Goal: Task Accomplishment & Management: Use online tool/utility

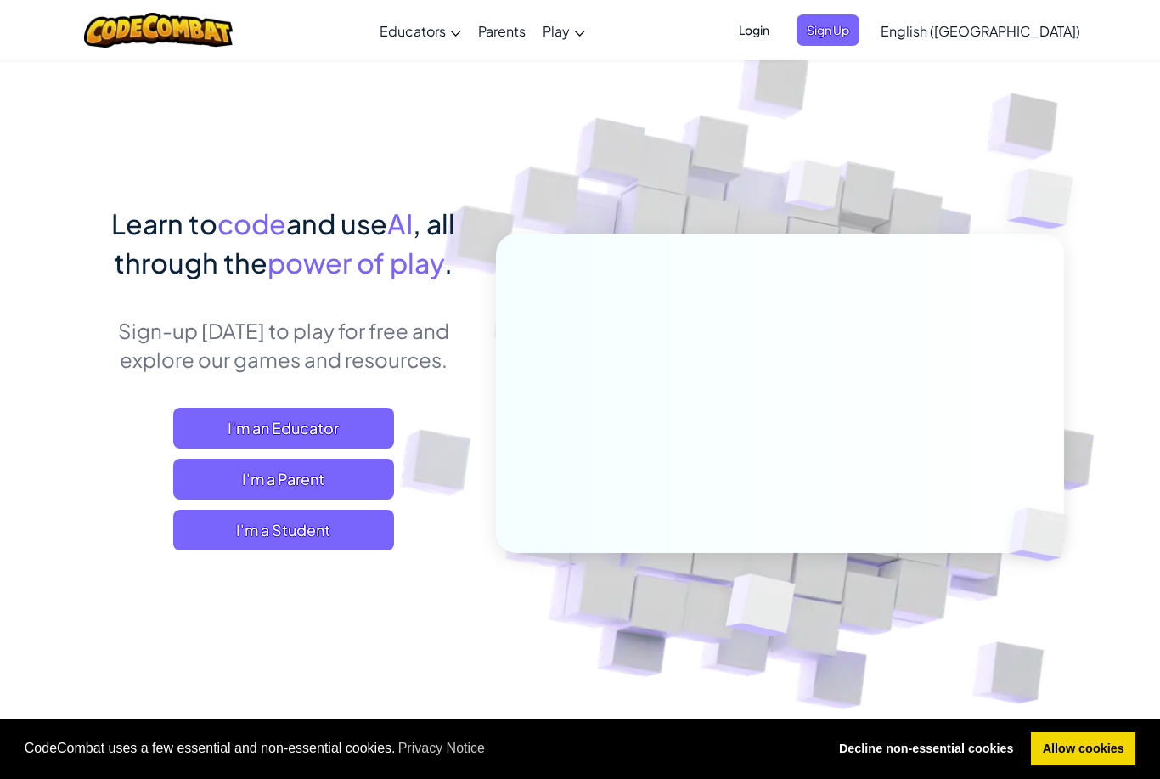
click at [375, 549] on span "I'm a Student" at bounding box center [283, 530] width 221 height 41
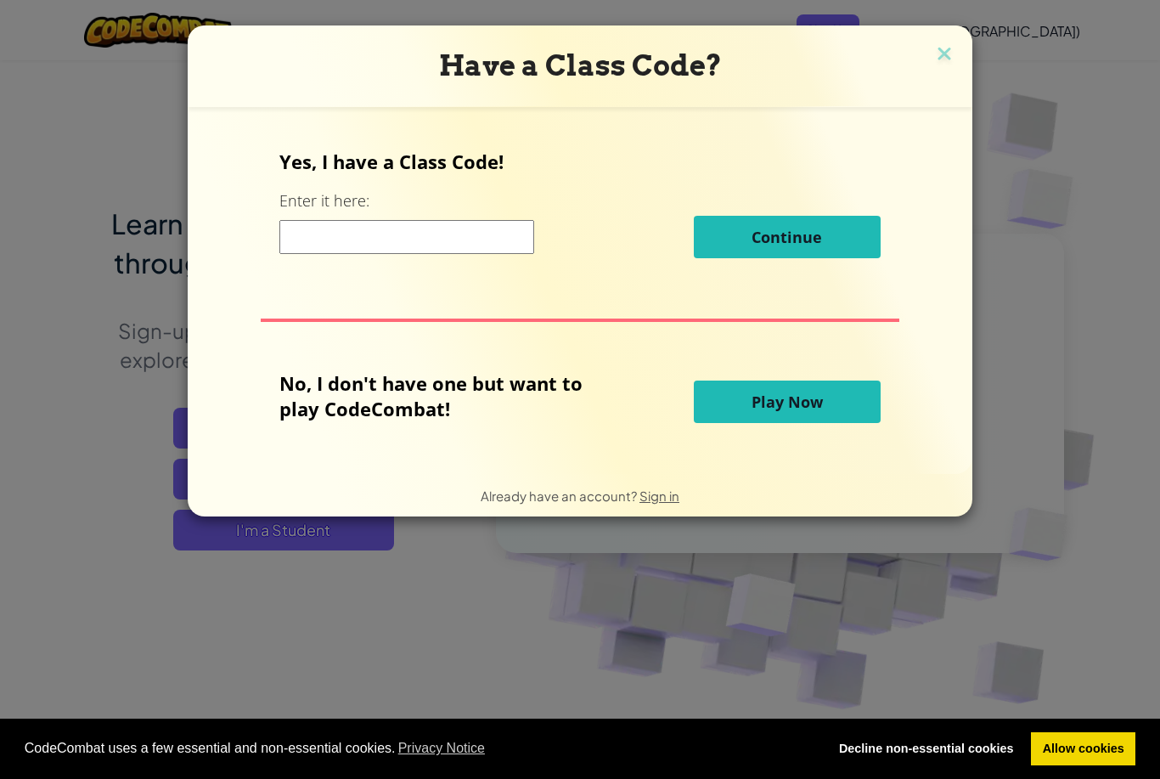
click at [843, 451] on div "Yes, I have a Class Code! Enter it here: Continue No, I don't have one but want…" at bounding box center [580, 290] width 751 height 333
click at [814, 406] on span "Play Now" at bounding box center [787, 402] width 71 height 20
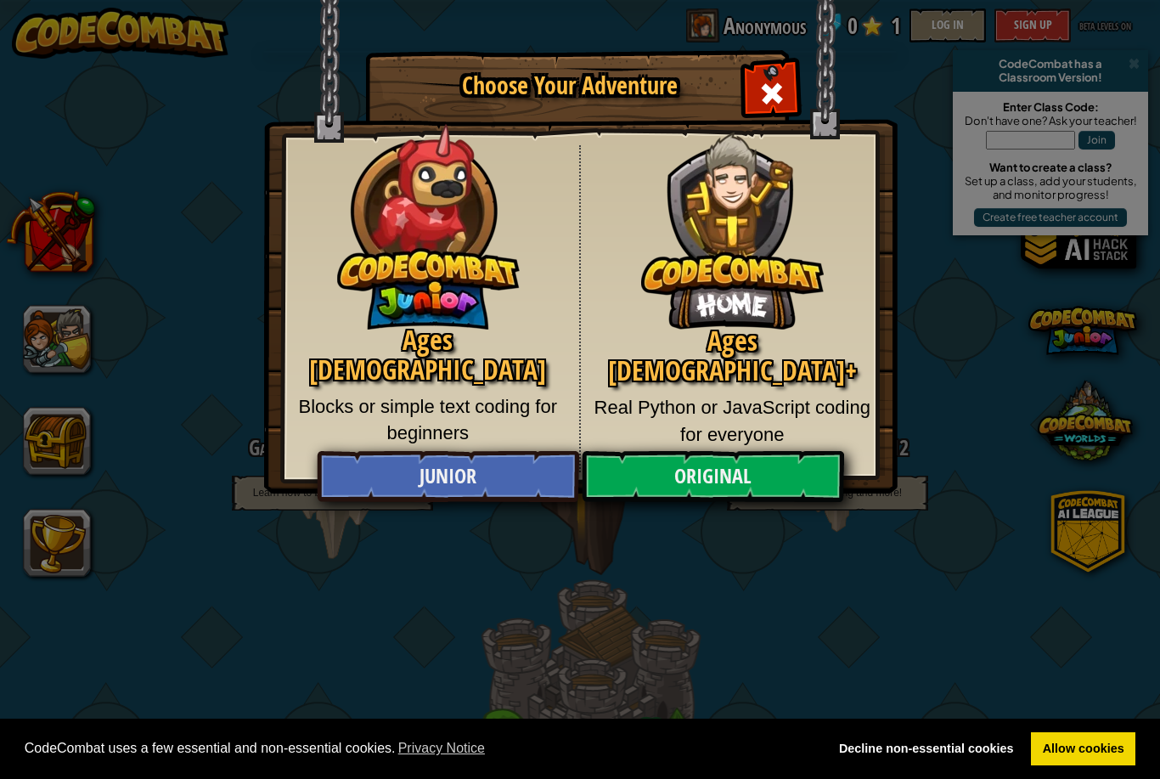
click at [727, 464] on link "Original" at bounding box center [713, 476] width 262 height 51
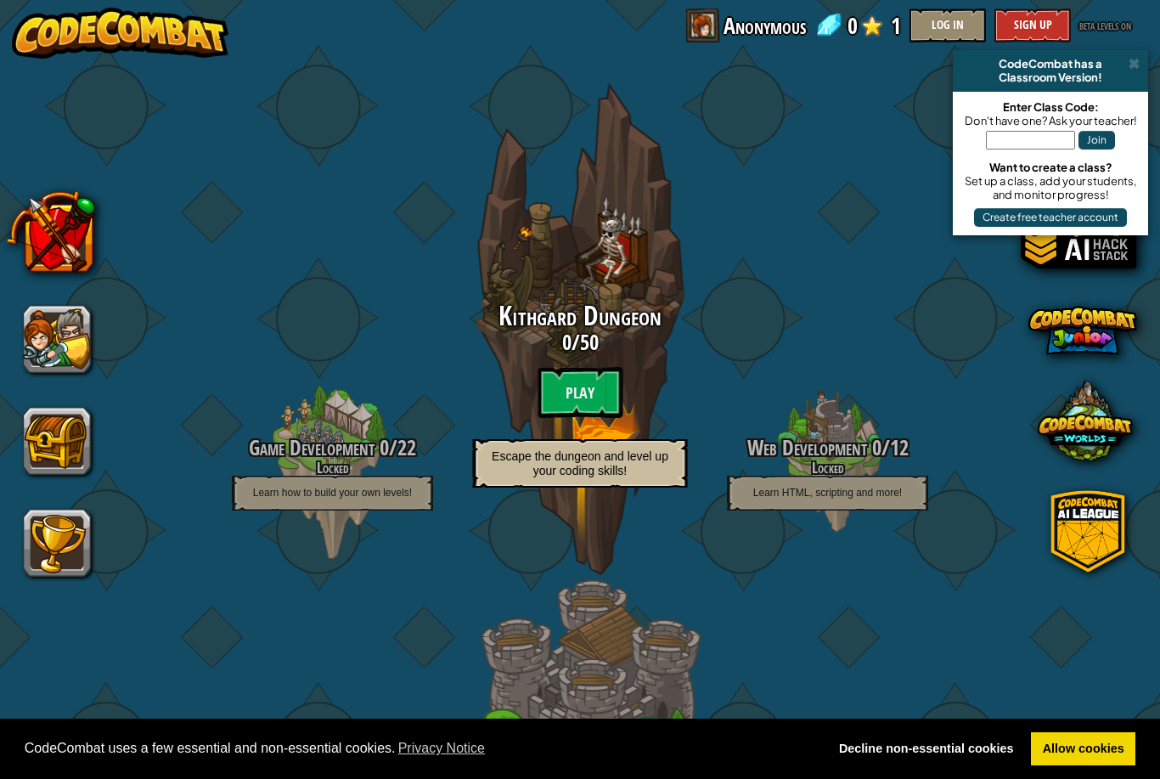
click at [564, 396] on btn "Play" at bounding box center [580, 392] width 85 height 51
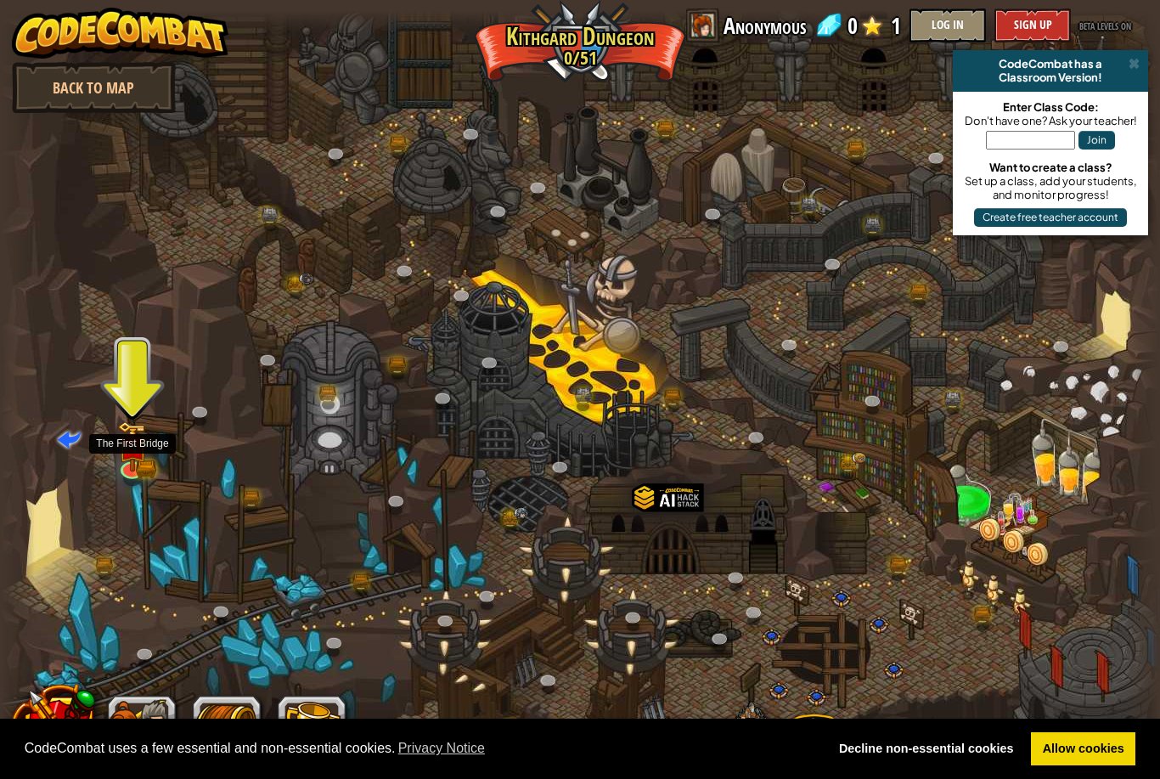
click at [121, 478] on div at bounding box center [580, 389] width 1160 height 758
click at [117, 453] on img at bounding box center [132, 446] width 31 height 51
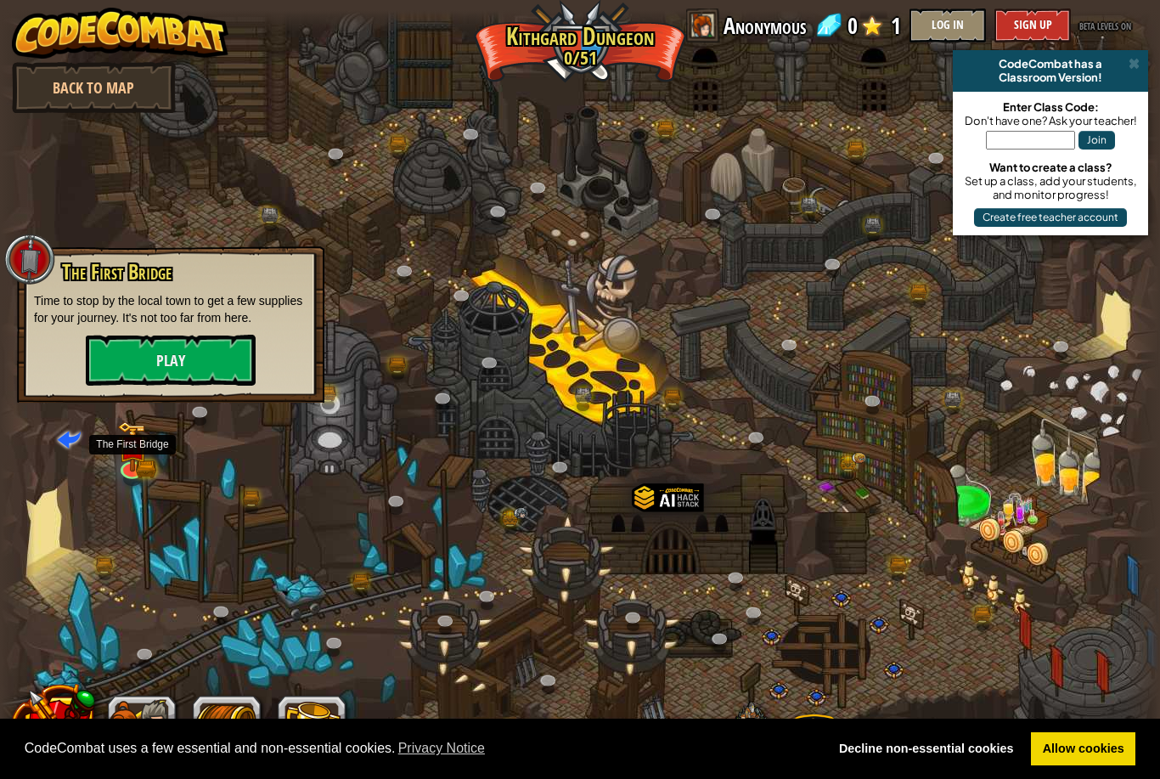
click at [187, 374] on button "Play" at bounding box center [171, 360] width 170 height 51
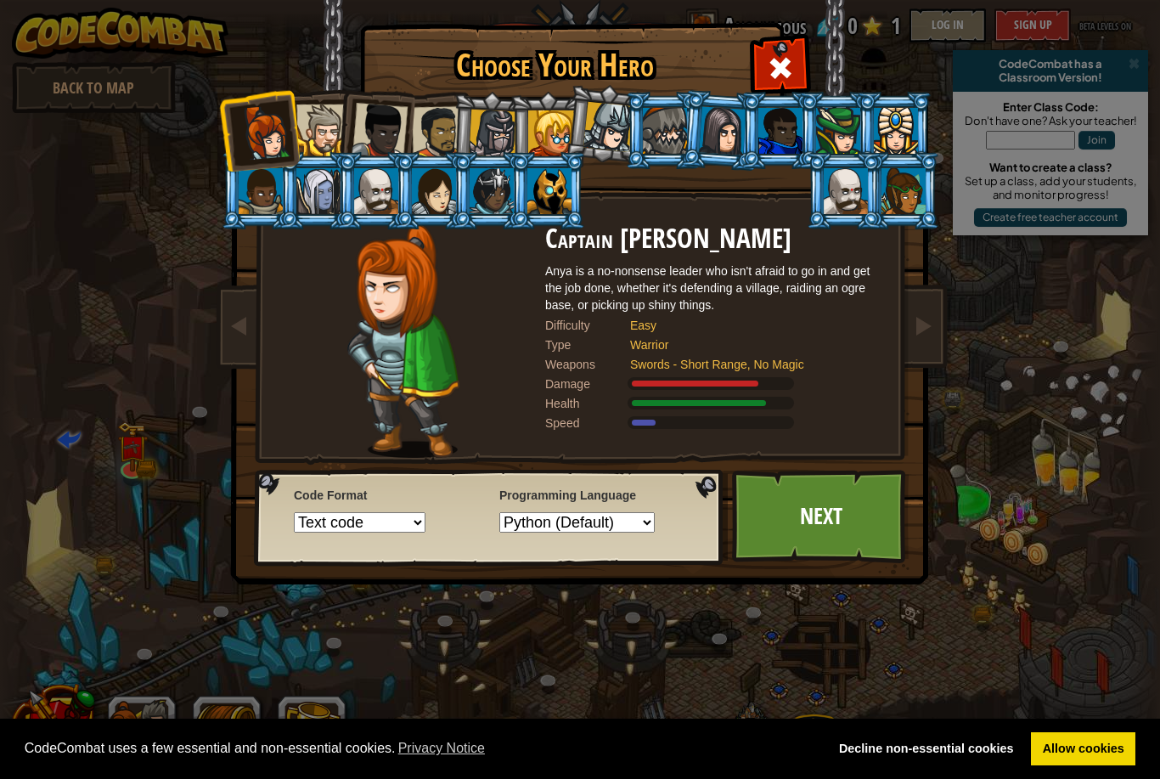
click at [555, 186] on div at bounding box center [549, 191] width 44 height 46
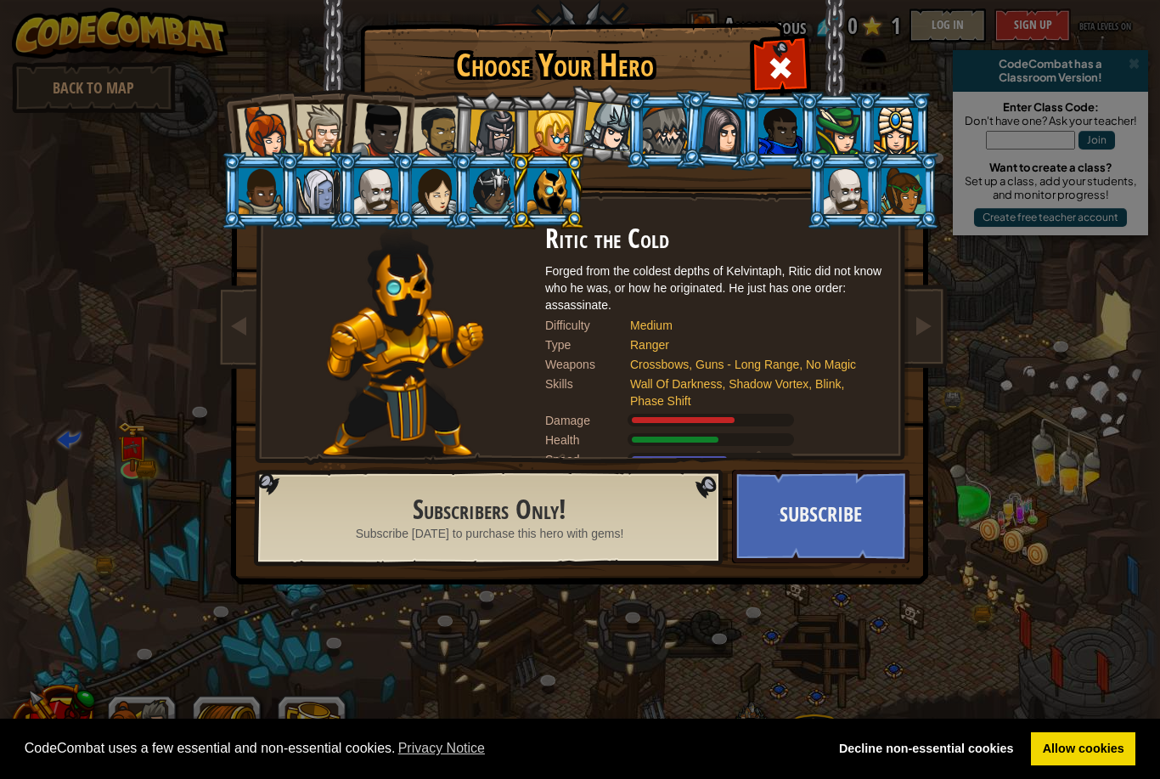
click at [529, 138] on div at bounding box center [551, 133] width 46 height 46
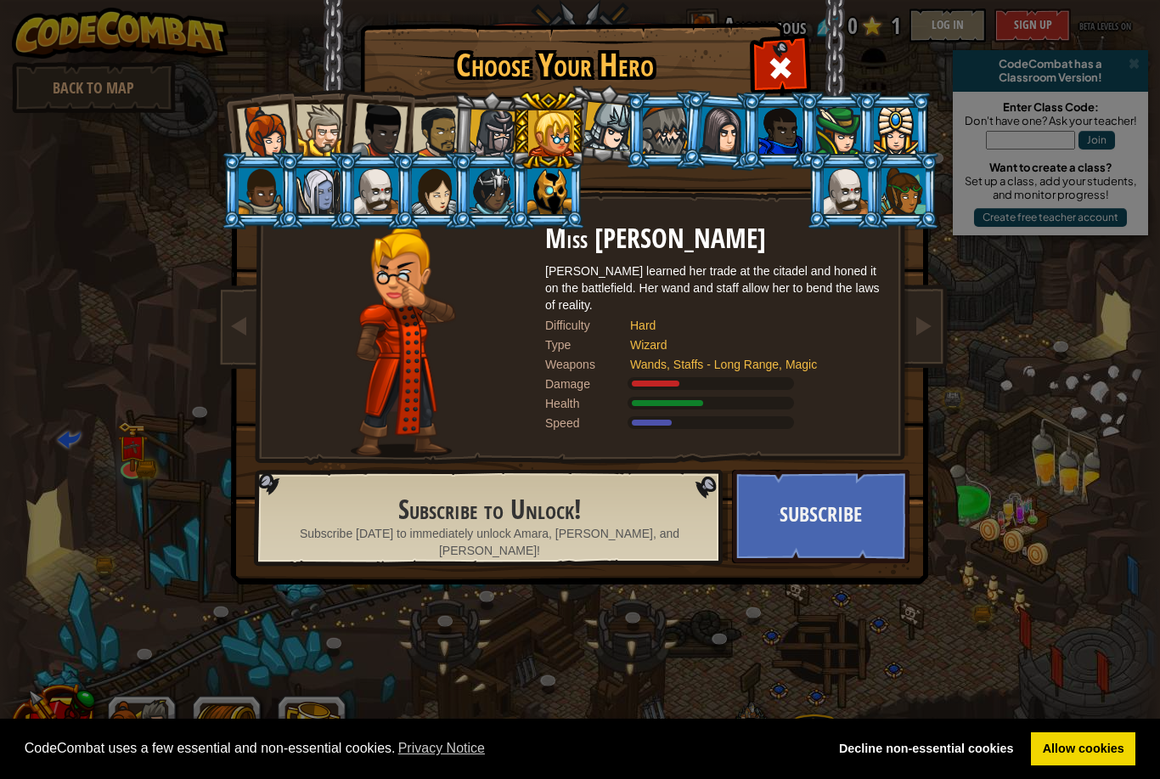
click at [836, 504] on button "Subscribe" at bounding box center [820, 516] width 177 height 93
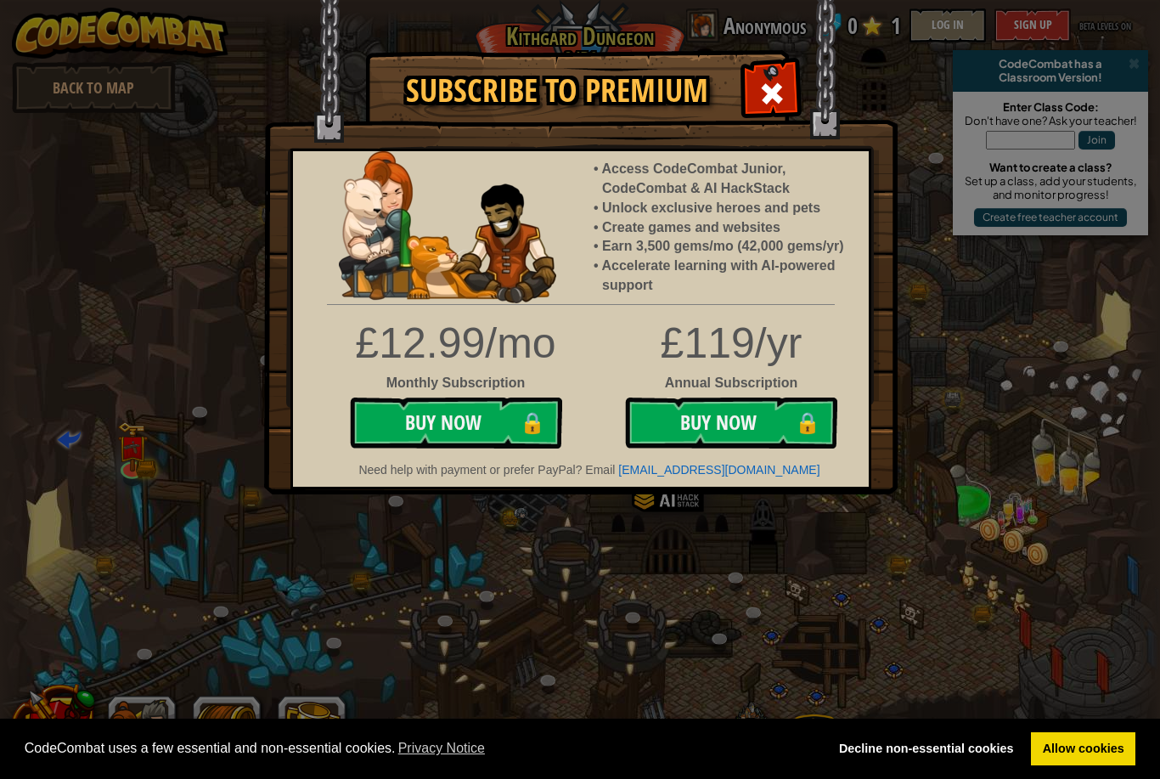
click at [775, 95] on span at bounding box center [771, 93] width 27 height 27
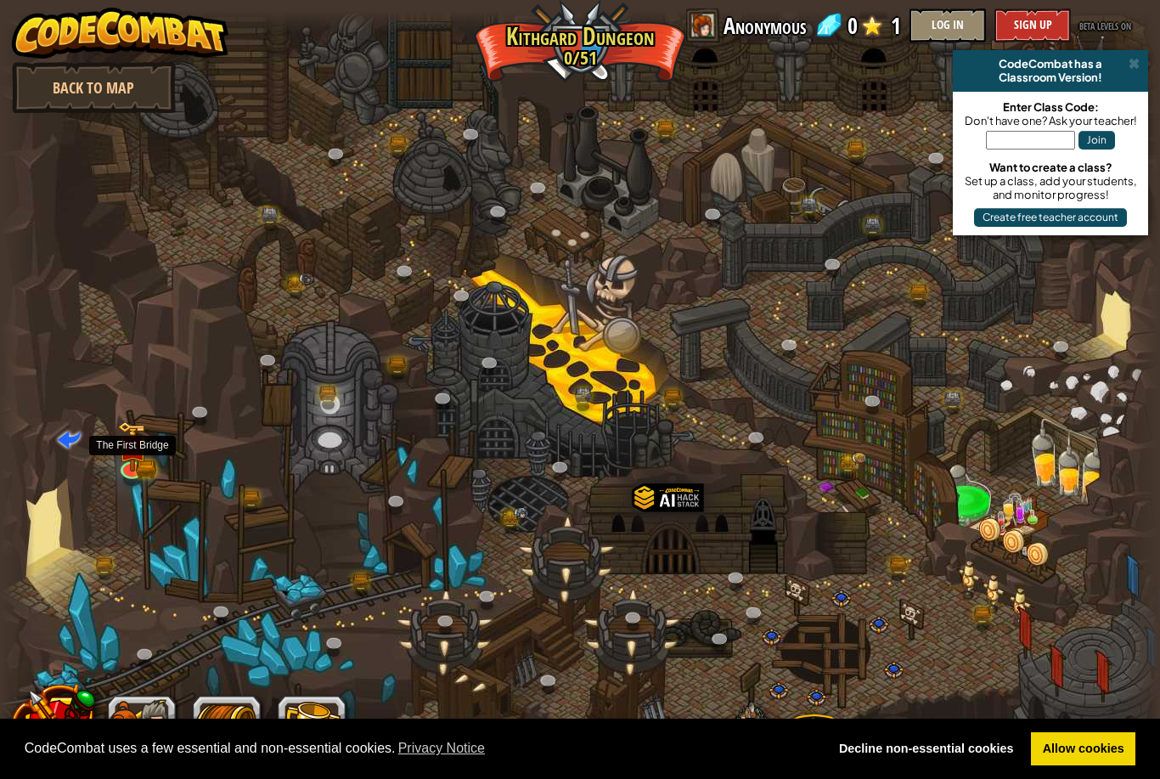
click at [129, 444] on img at bounding box center [132, 448] width 18 height 14
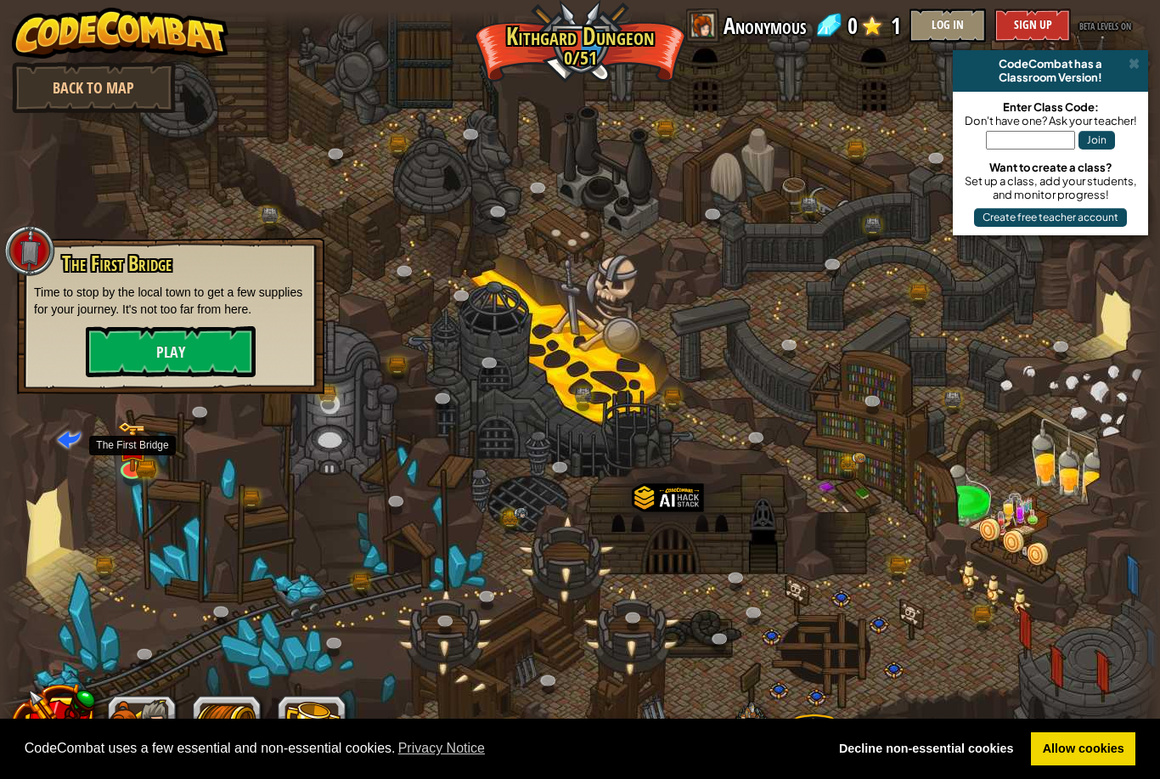
click at [183, 335] on button "Play" at bounding box center [171, 351] width 170 height 51
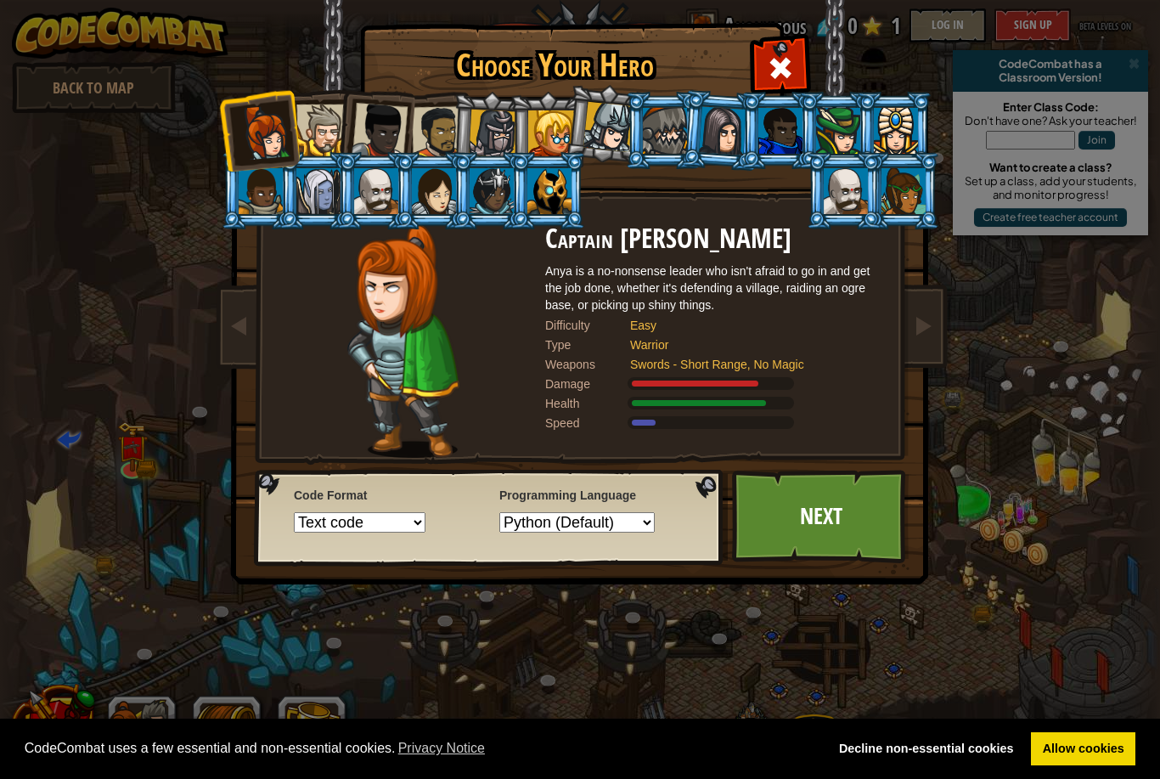
click at [313, 138] on div at bounding box center [322, 130] width 52 height 52
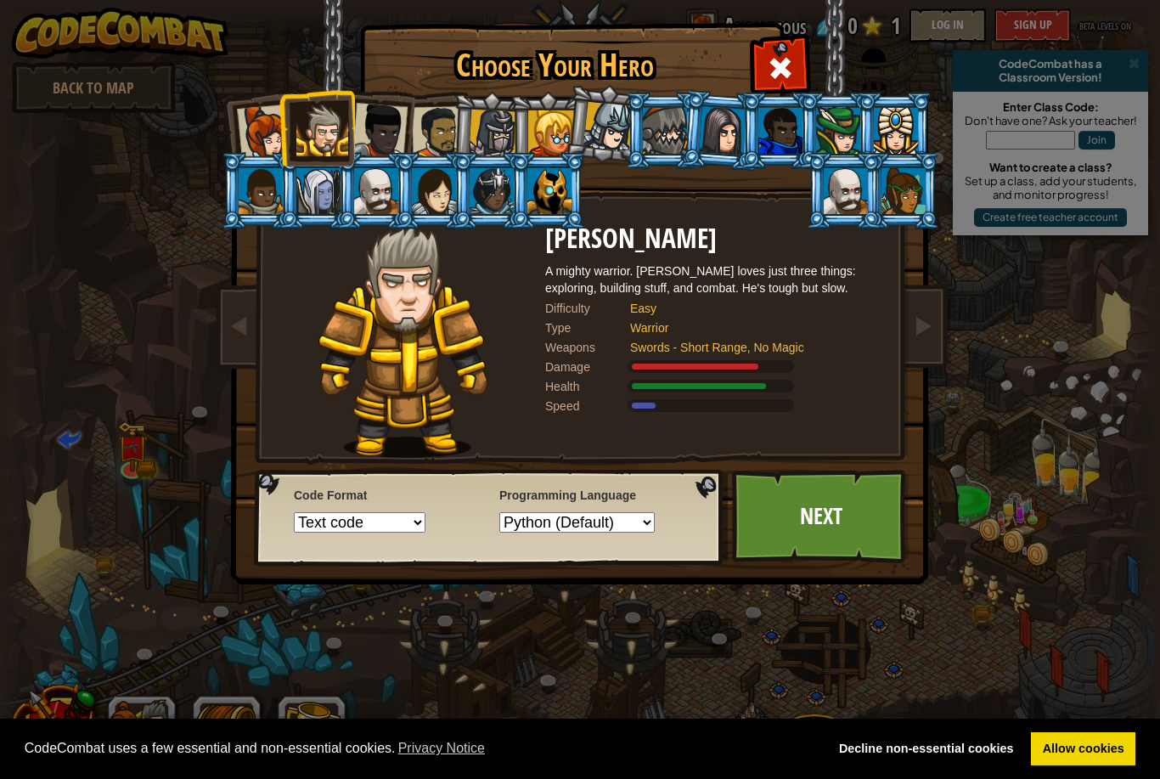
click at [821, 524] on link "Next" at bounding box center [820, 516] width 177 height 93
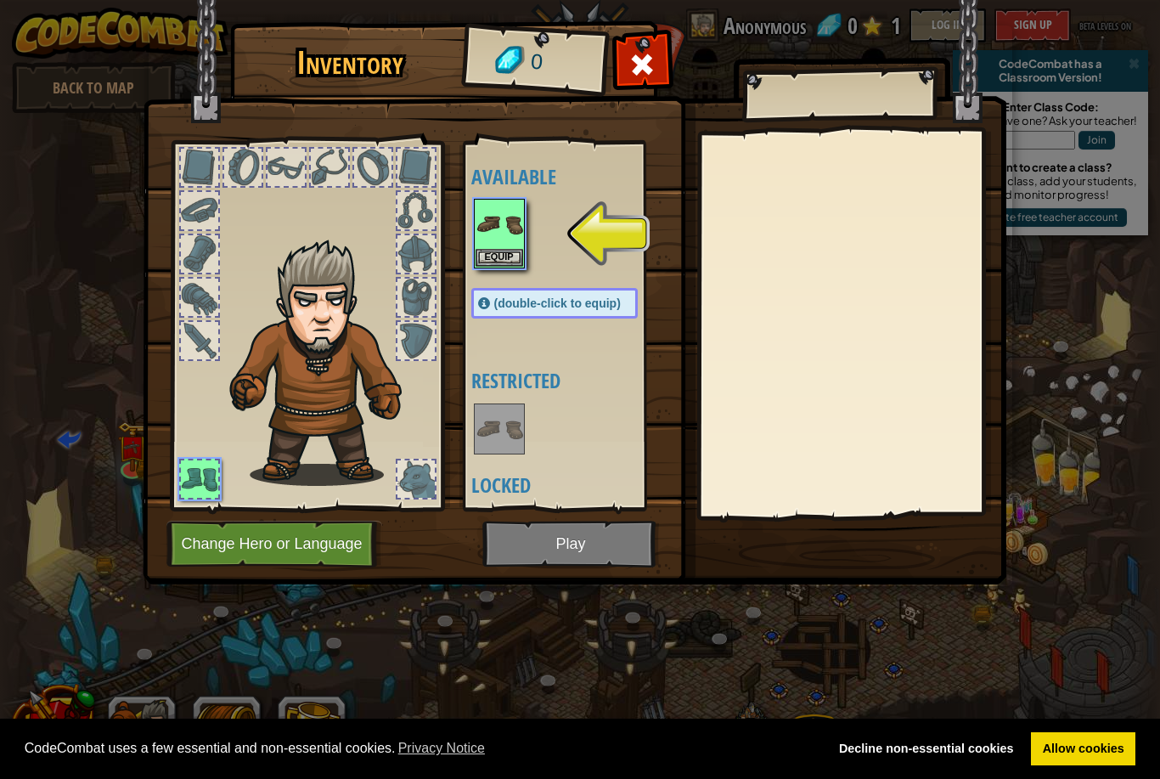
click at [492, 223] on img at bounding box center [500, 224] width 48 height 48
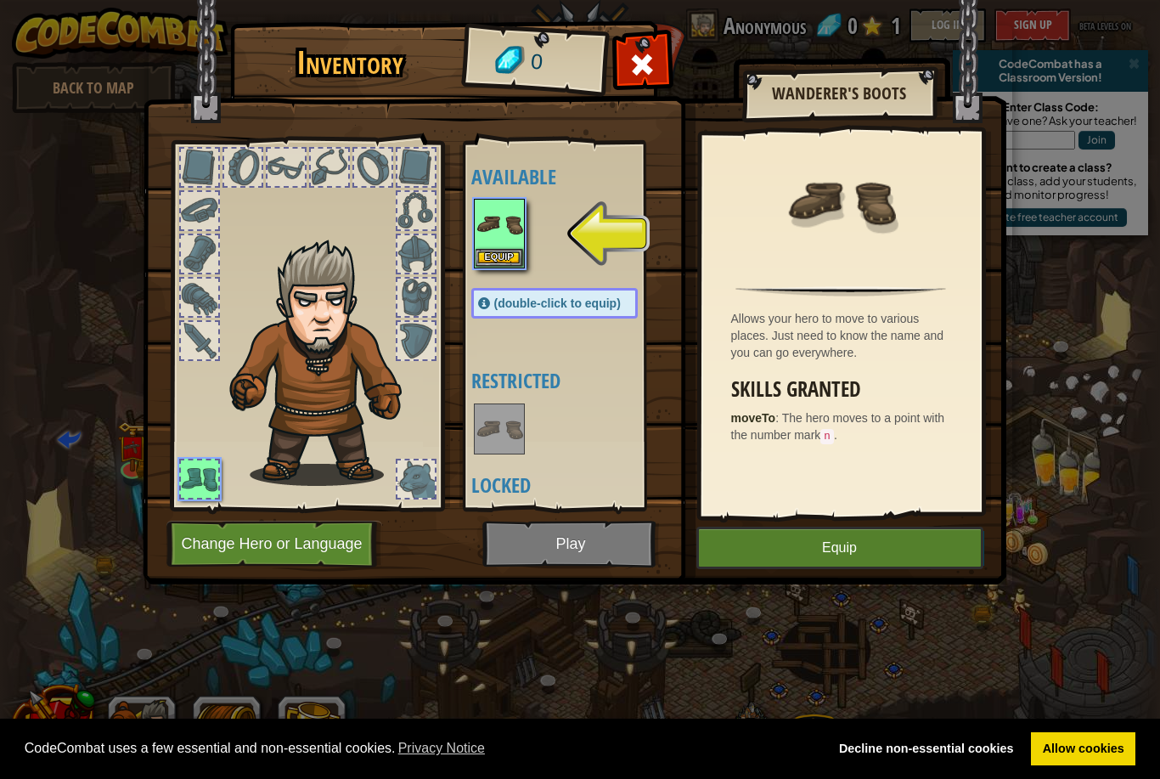
click at [808, 552] on button "Equip" at bounding box center [839, 548] width 287 height 42
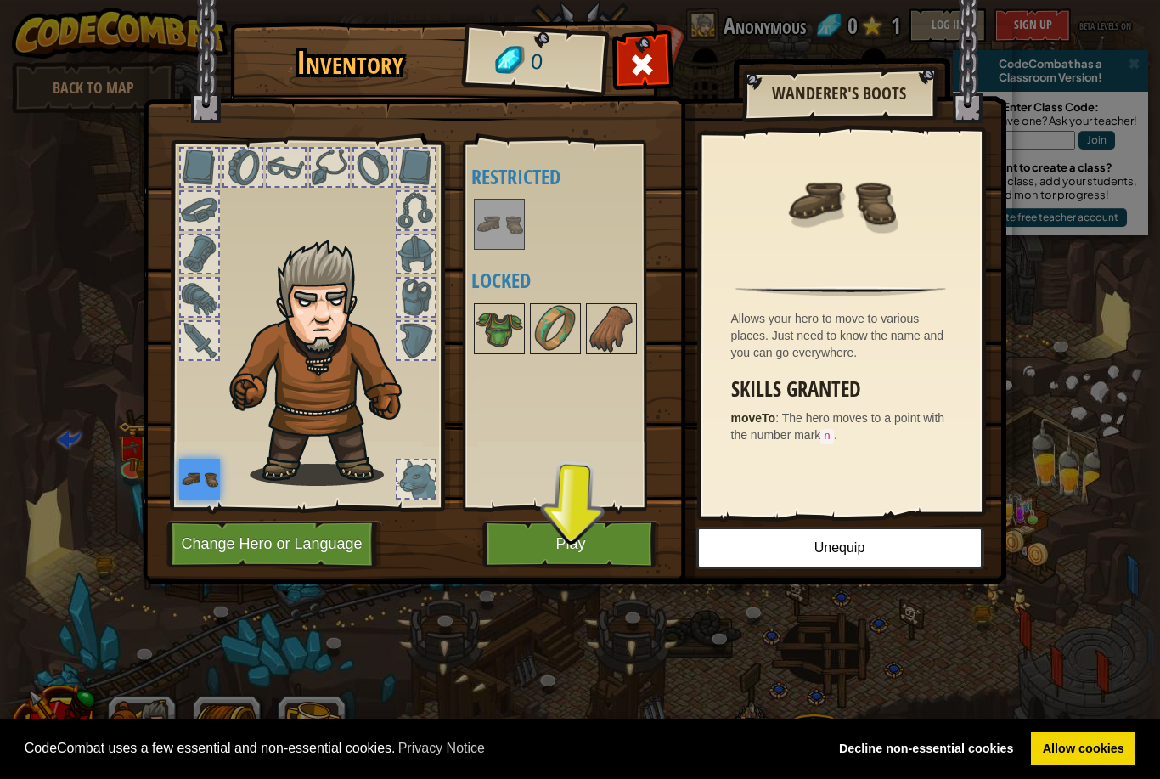
click at [595, 545] on button "Play" at bounding box center [570, 544] width 177 height 47
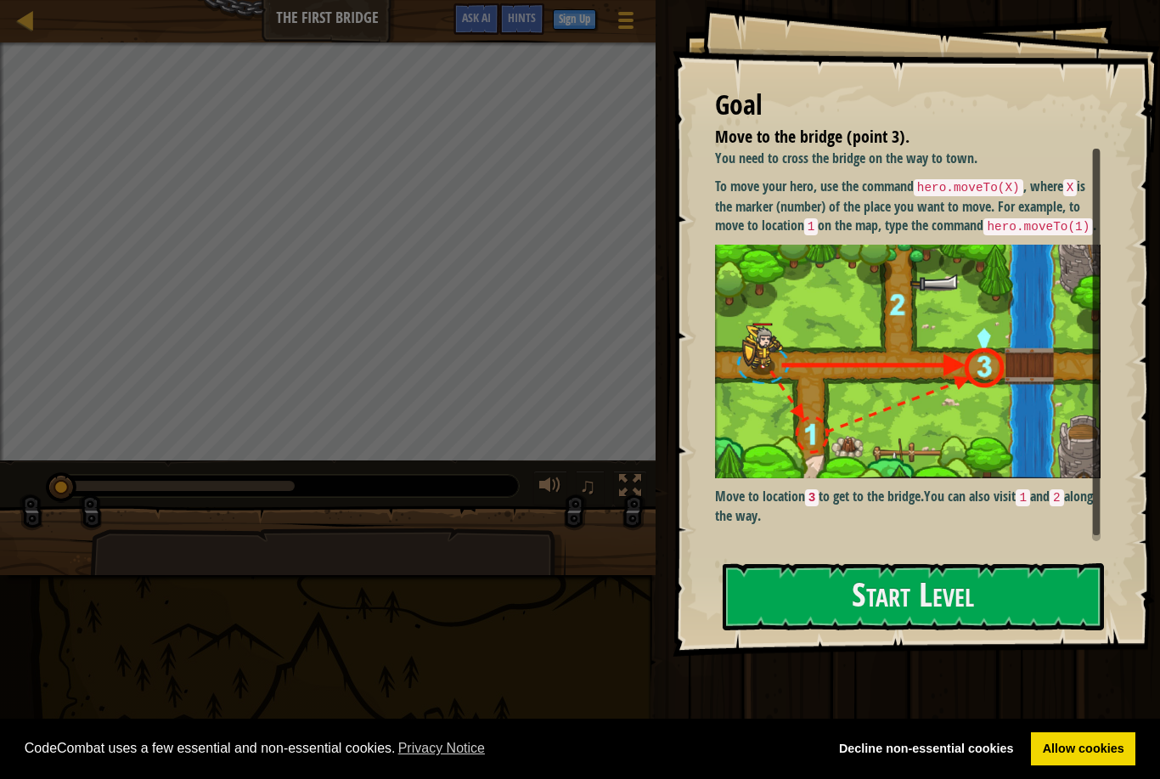
click at [950, 611] on button "Start Level" at bounding box center [913, 596] width 381 height 67
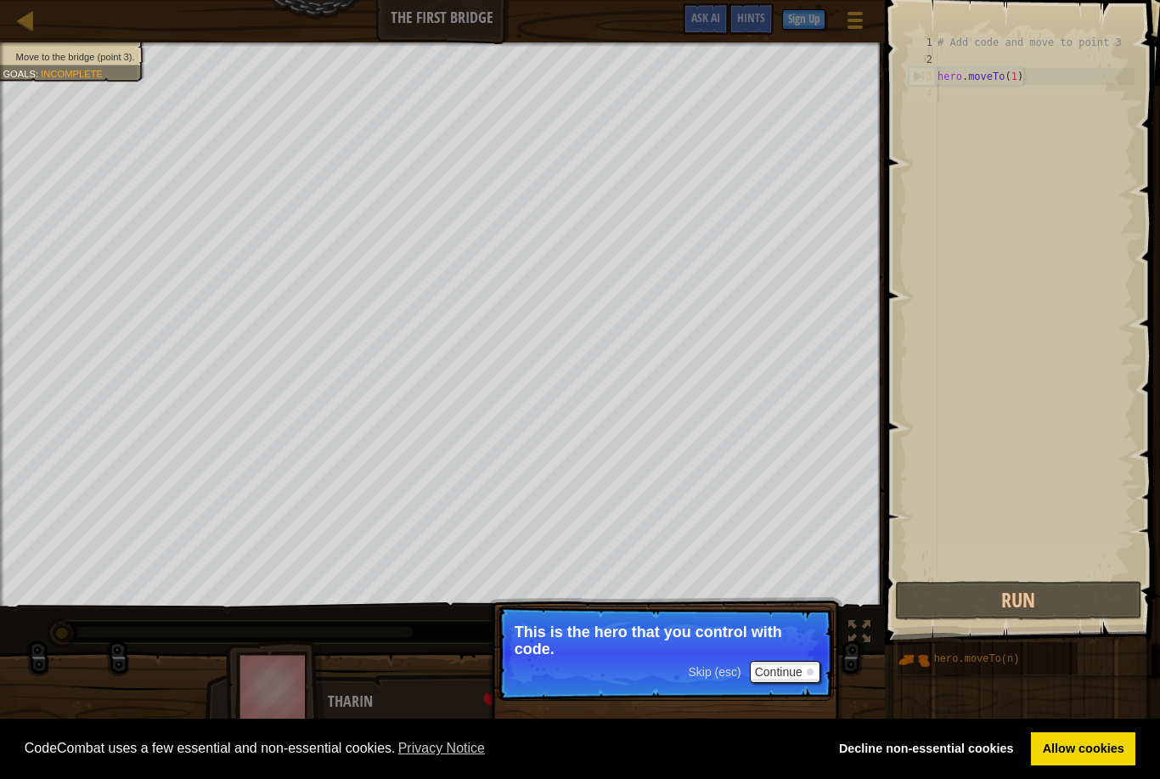
click at [770, 668] on button "Continue" at bounding box center [785, 672] width 70 height 22
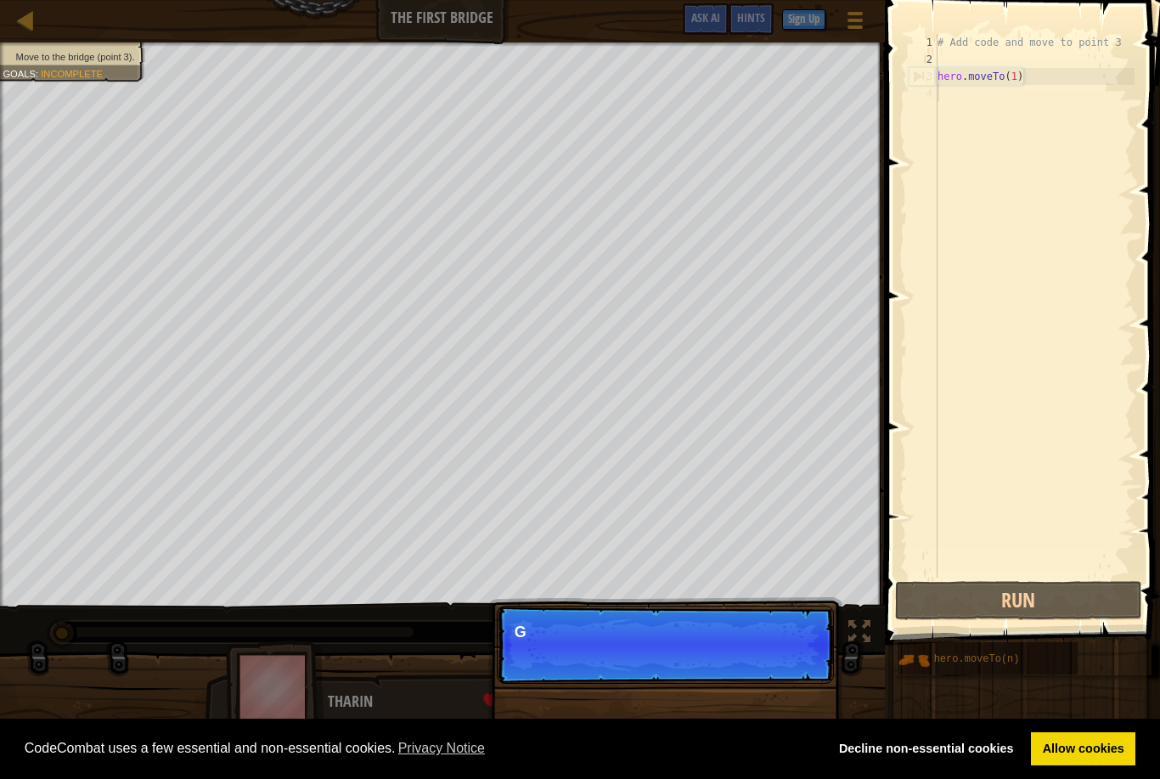
scroll to position [8, 0]
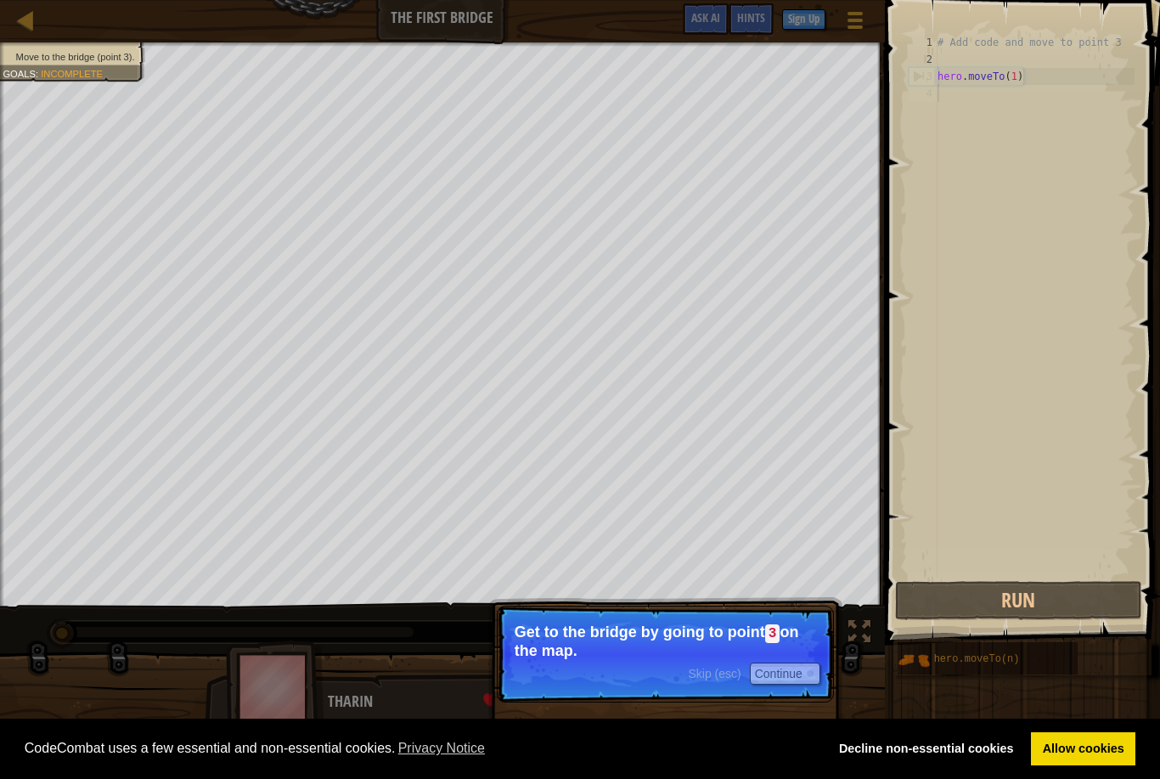
click at [786, 682] on button "Continue" at bounding box center [785, 673] width 70 height 22
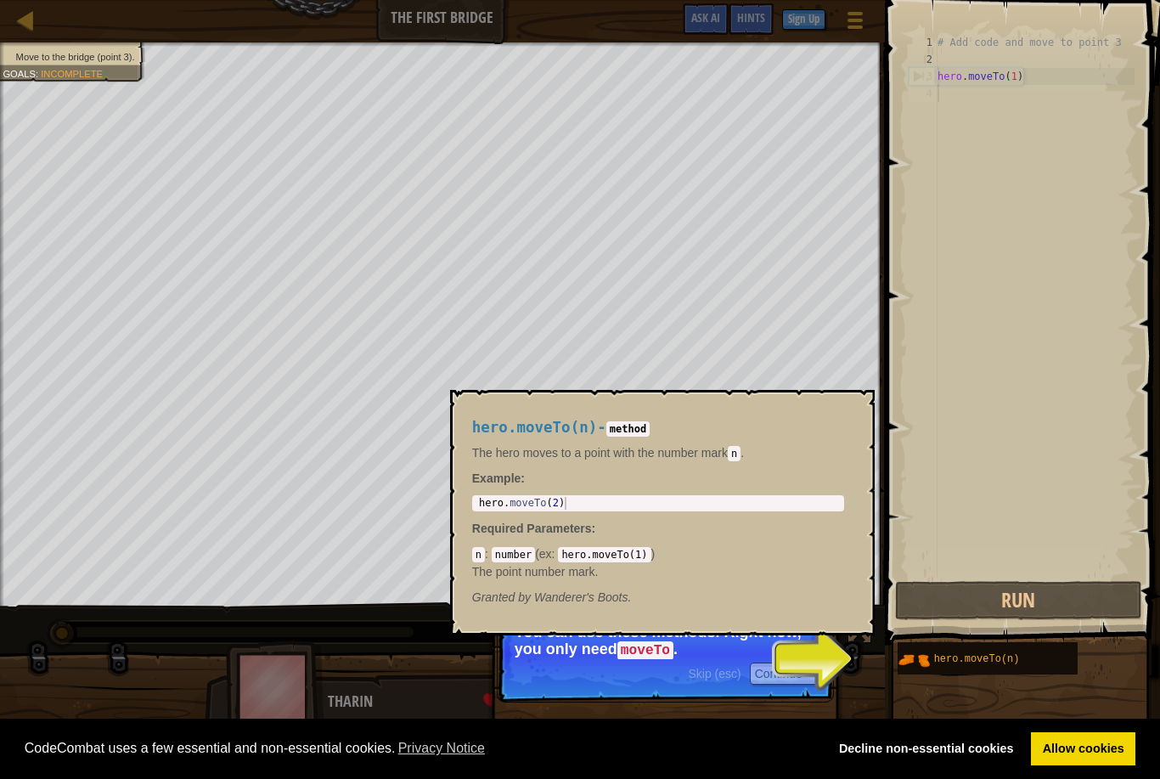
click at [989, 664] on span "hero.moveTo(n)" at bounding box center [977, 659] width 86 height 12
type textarea "hero.moveTo(1)"
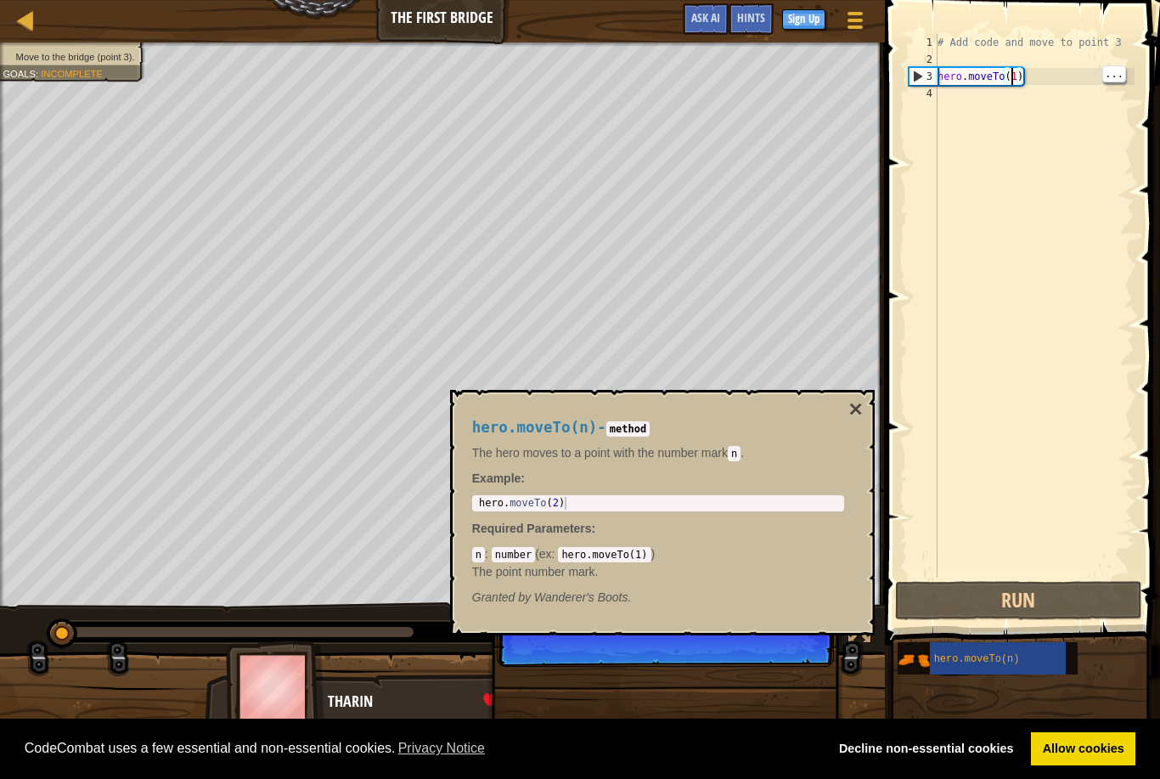
click at [990, 291] on div "# Add code and move to point 3 hero . moveTo ( 1 )" at bounding box center [1034, 323] width 200 height 578
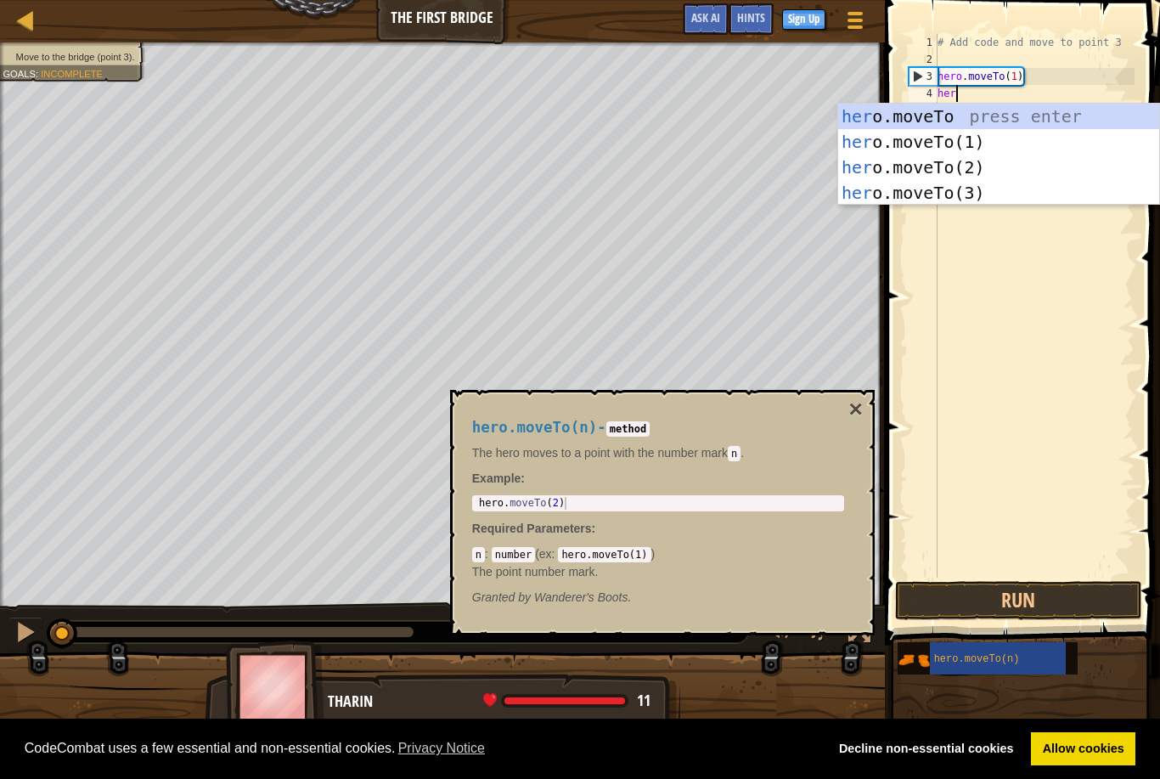
scroll to position [8, 1]
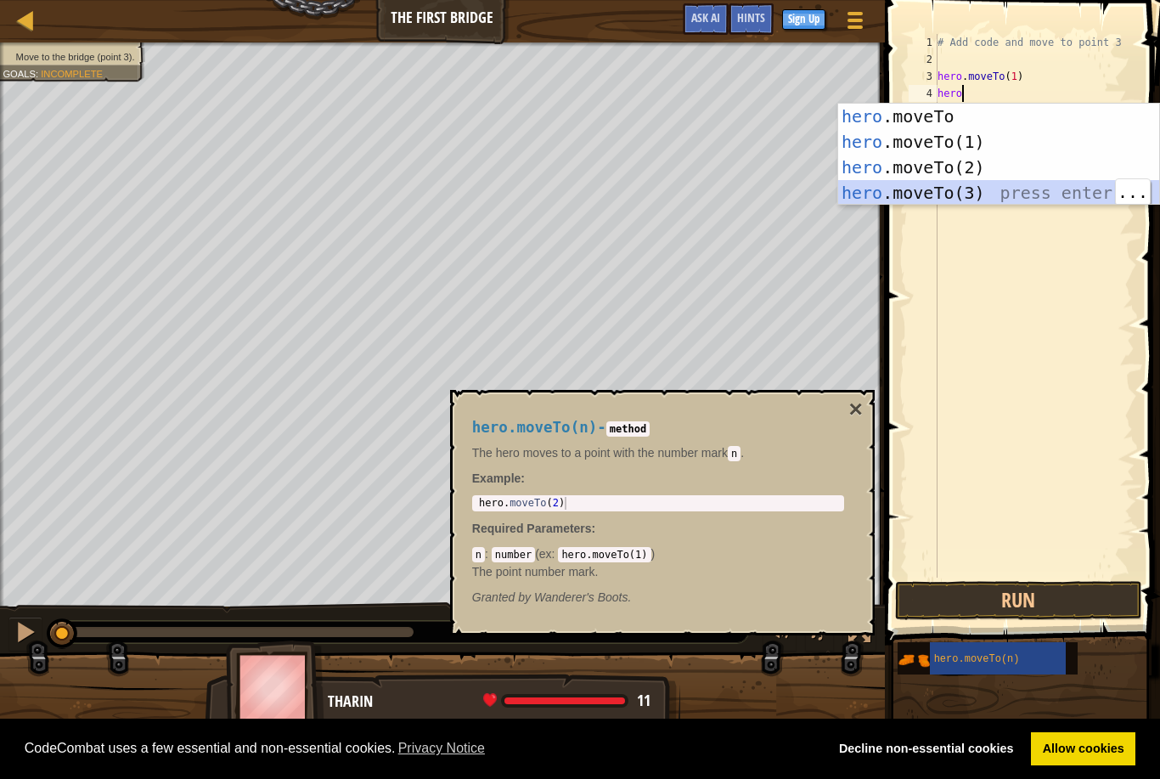
type textarea "hero.moveTo(3)"
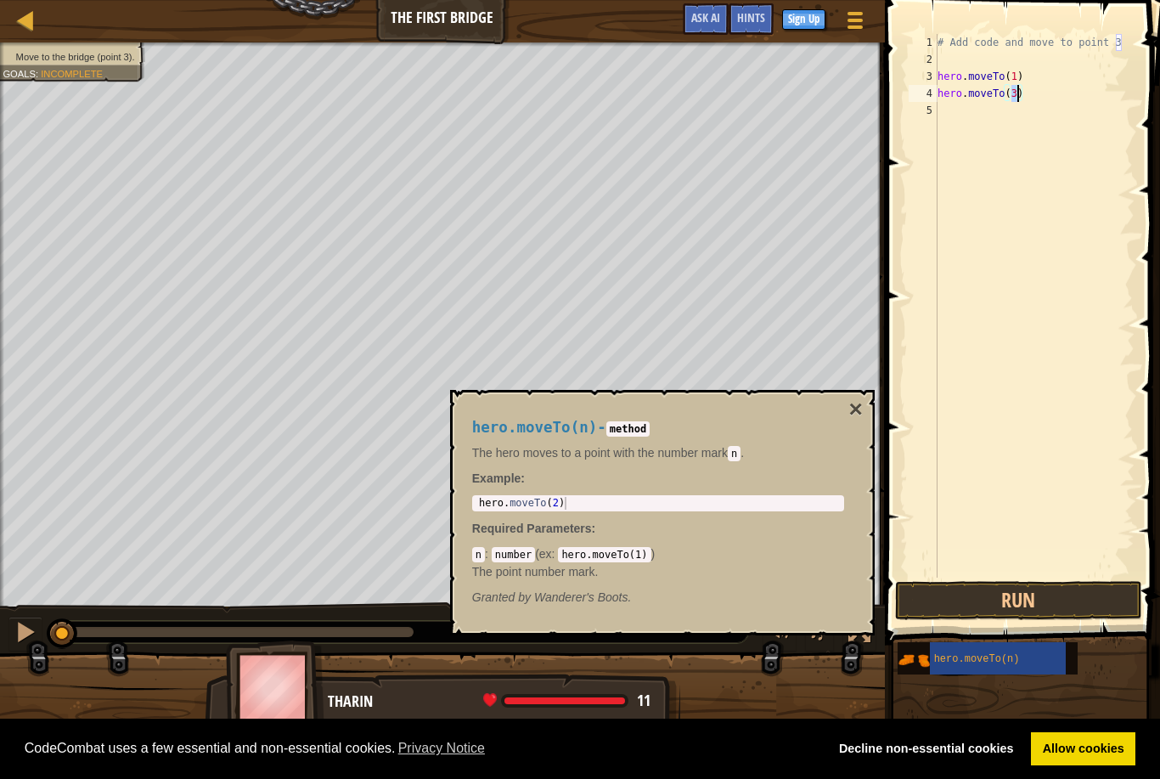
click at [1068, 589] on button "Run" at bounding box center [1018, 600] width 247 height 39
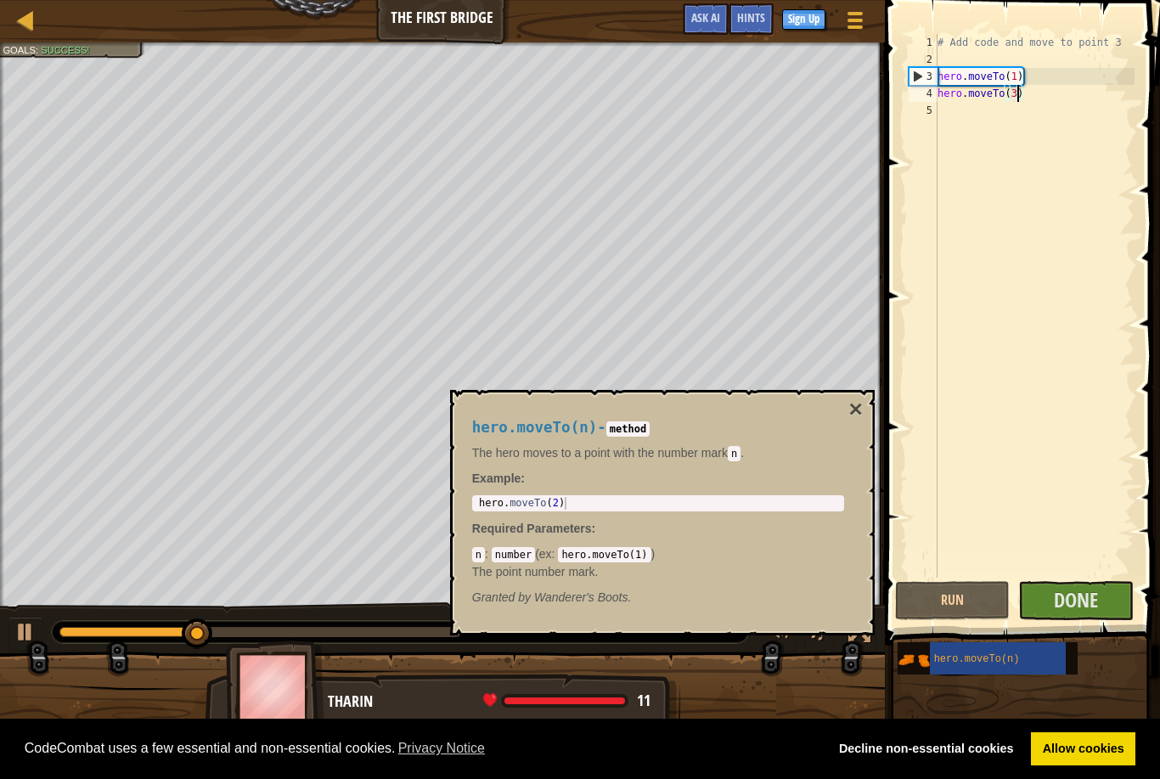
click at [862, 404] on button "×" at bounding box center [855, 409] width 14 height 24
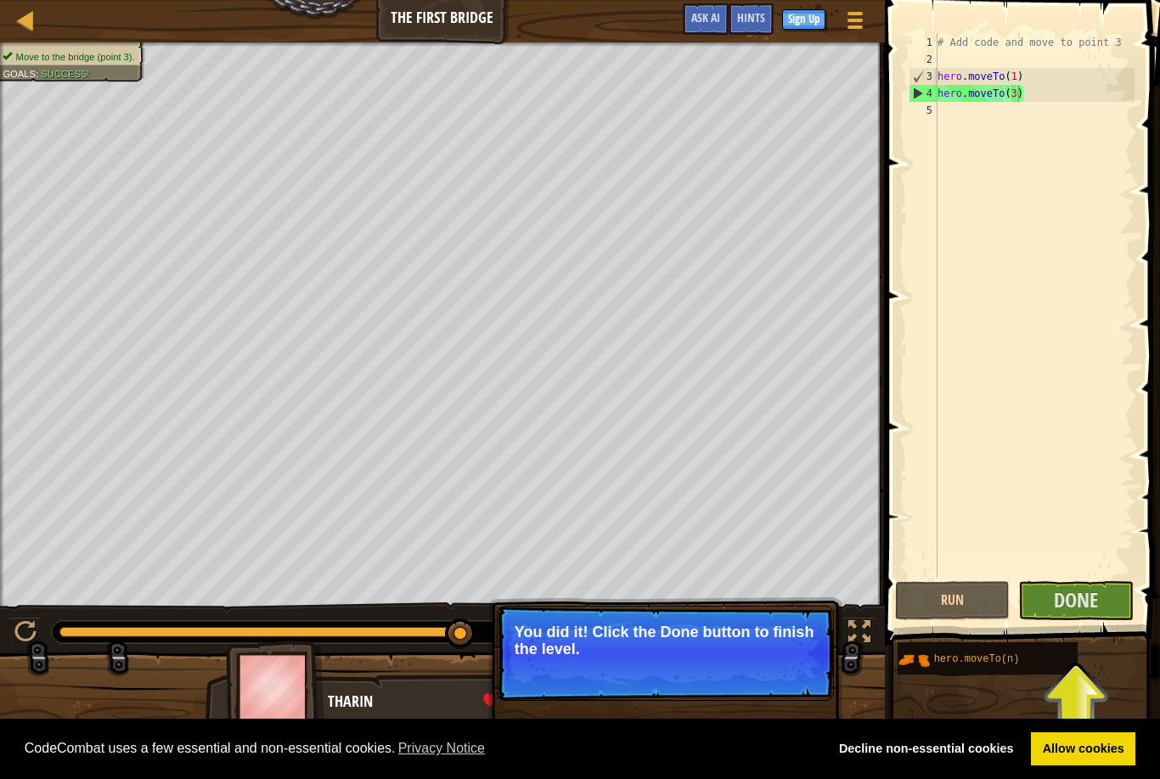
click at [1080, 599] on span "Done" at bounding box center [1076, 599] width 44 height 27
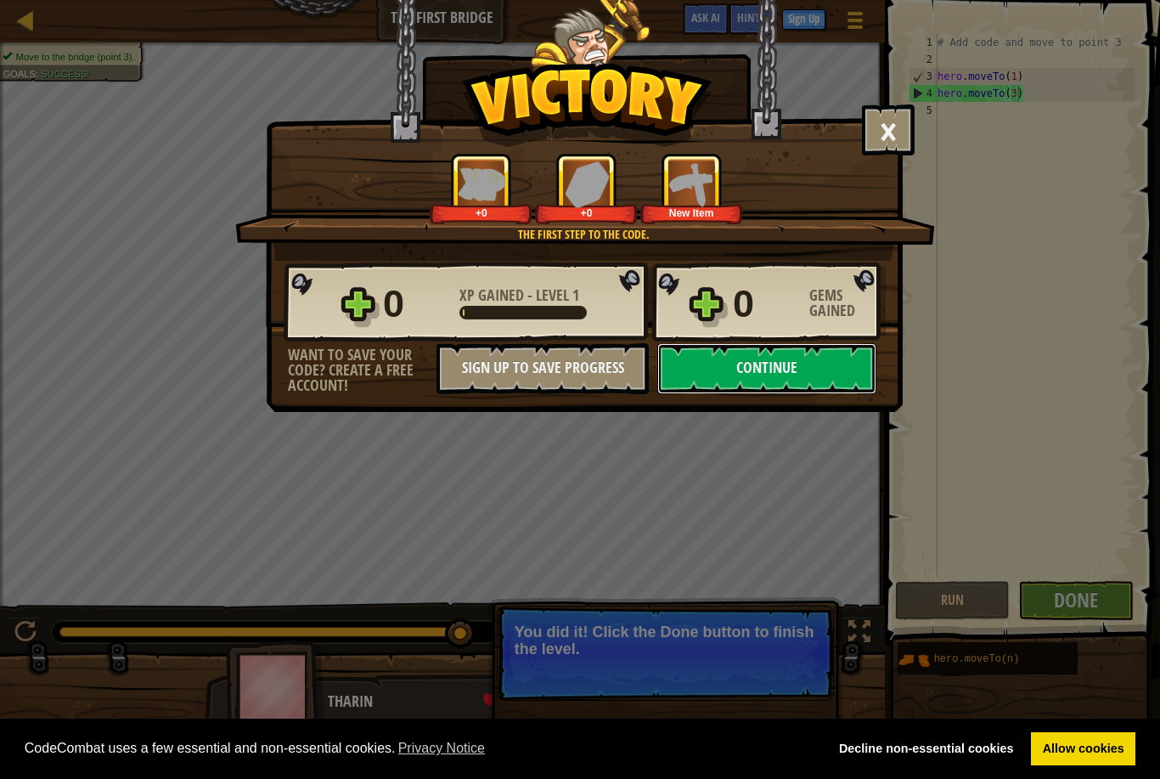
click at [814, 355] on button "Continue" at bounding box center [766, 368] width 219 height 51
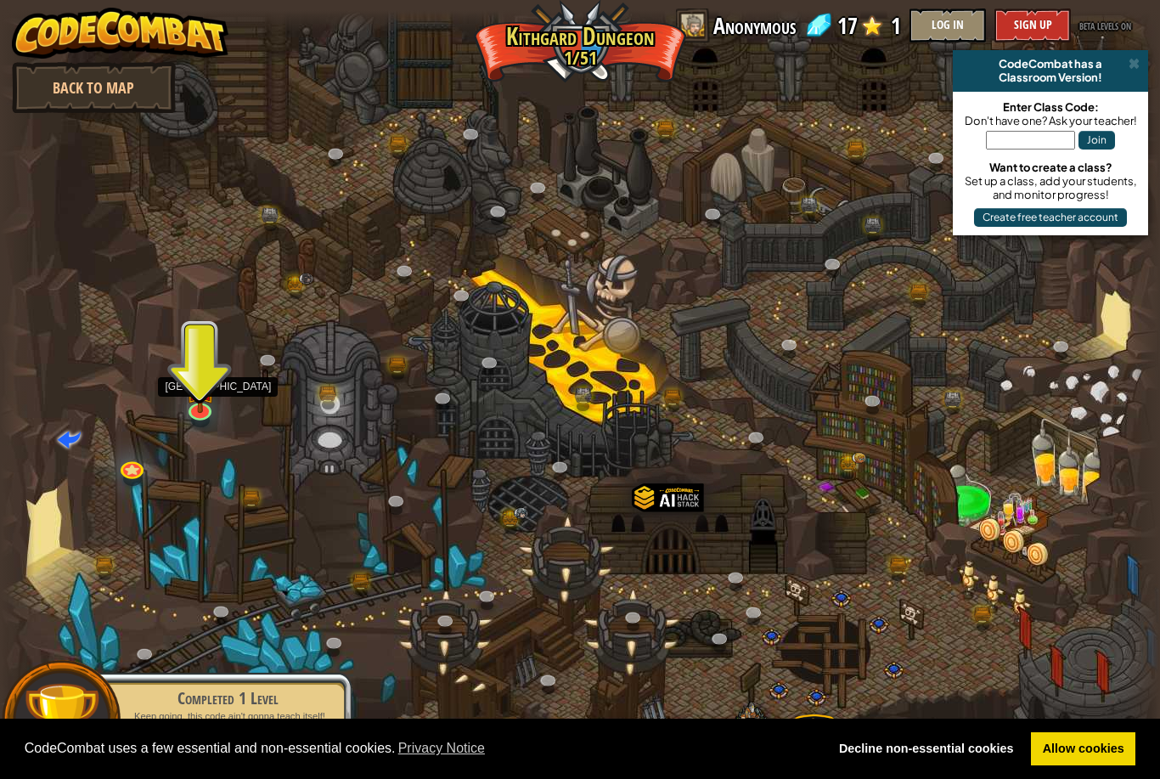
click at [185, 376] on img at bounding box center [199, 386] width 31 height 53
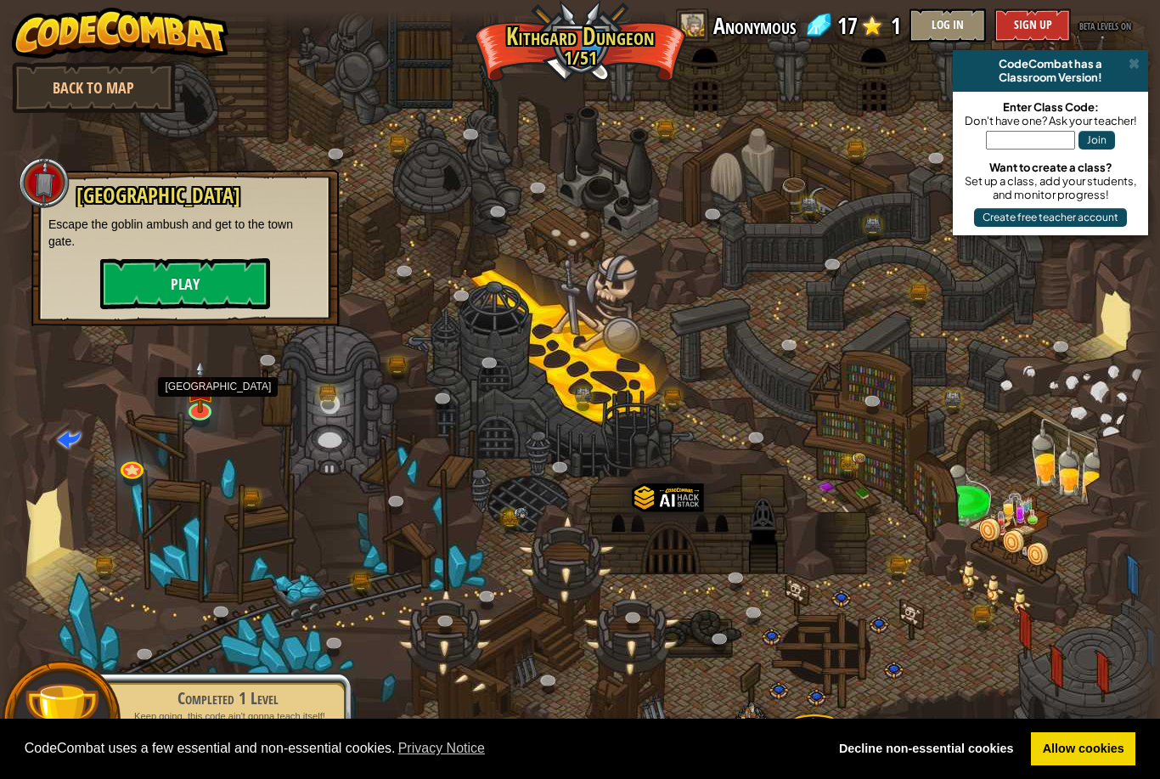
click at [239, 283] on button "Play" at bounding box center [185, 283] width 170 height 51
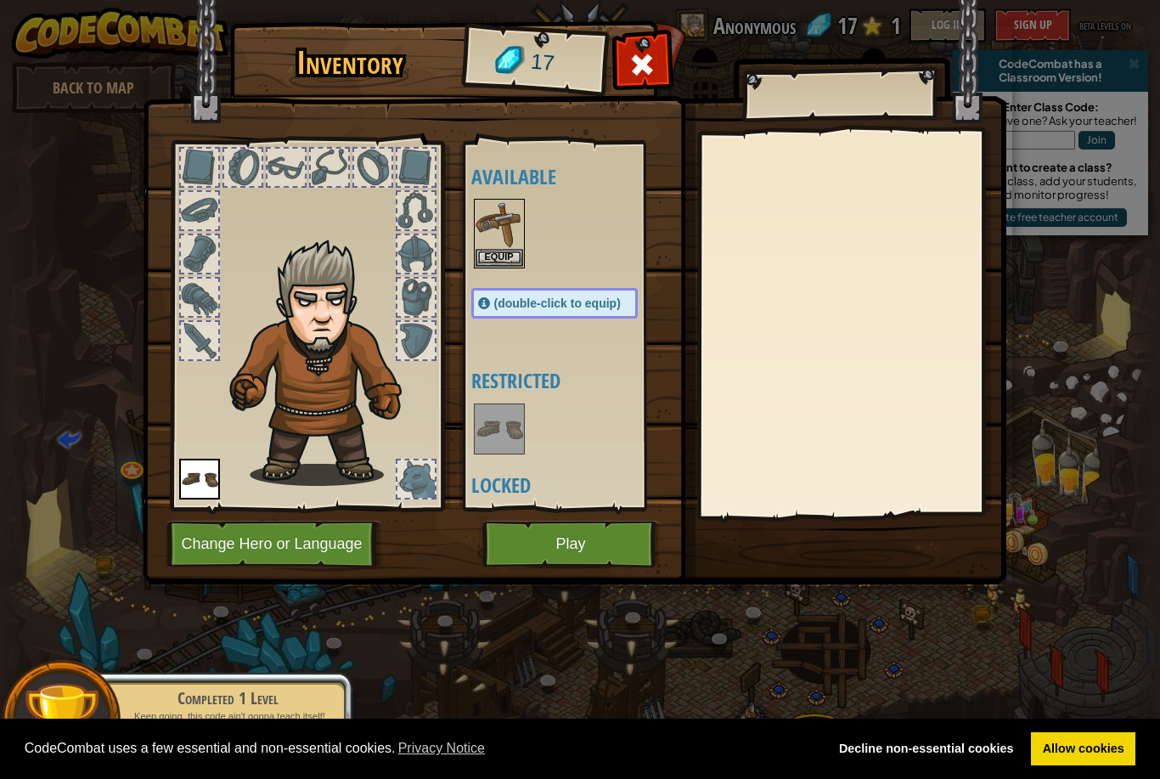
click at [511, 262] on button "Equip" at bounding box center [500, 258] width 48 height 18
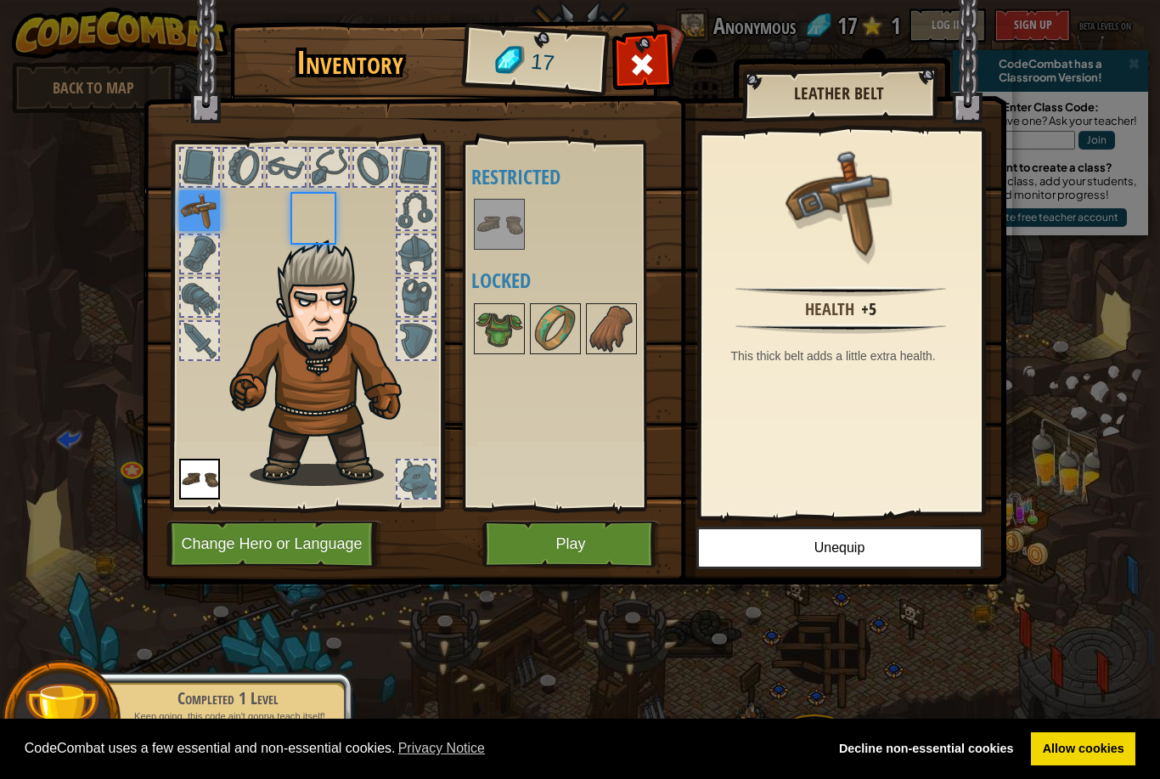
click at [500, 269] on h4 "Locked" at bounding box center [571, 280] width 200 height 22
click at [519, 314] on img at bounding box center [500, 329] width 48 height 48
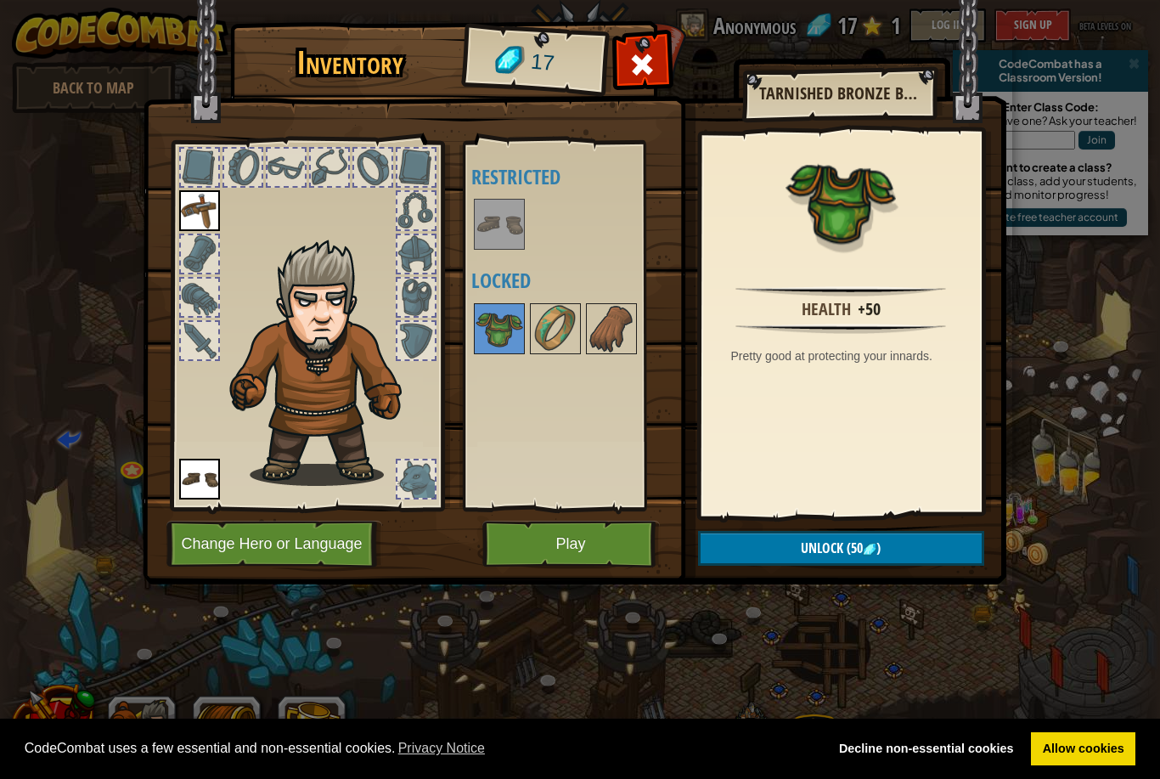
click at [572, 554] on button "Play" at bounding box center [570, 544] width 177 height 47
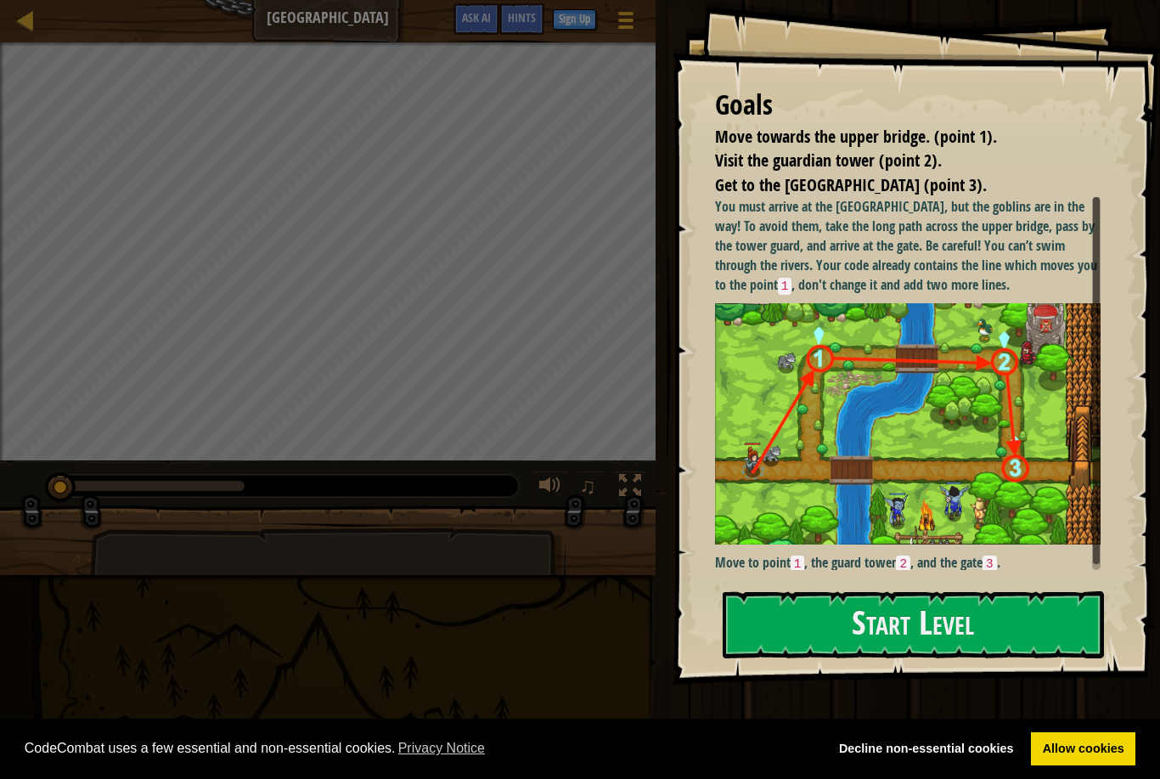
click at [990, 609] on button "Start Level" at bounding box center [913, 624] width 381 height 67
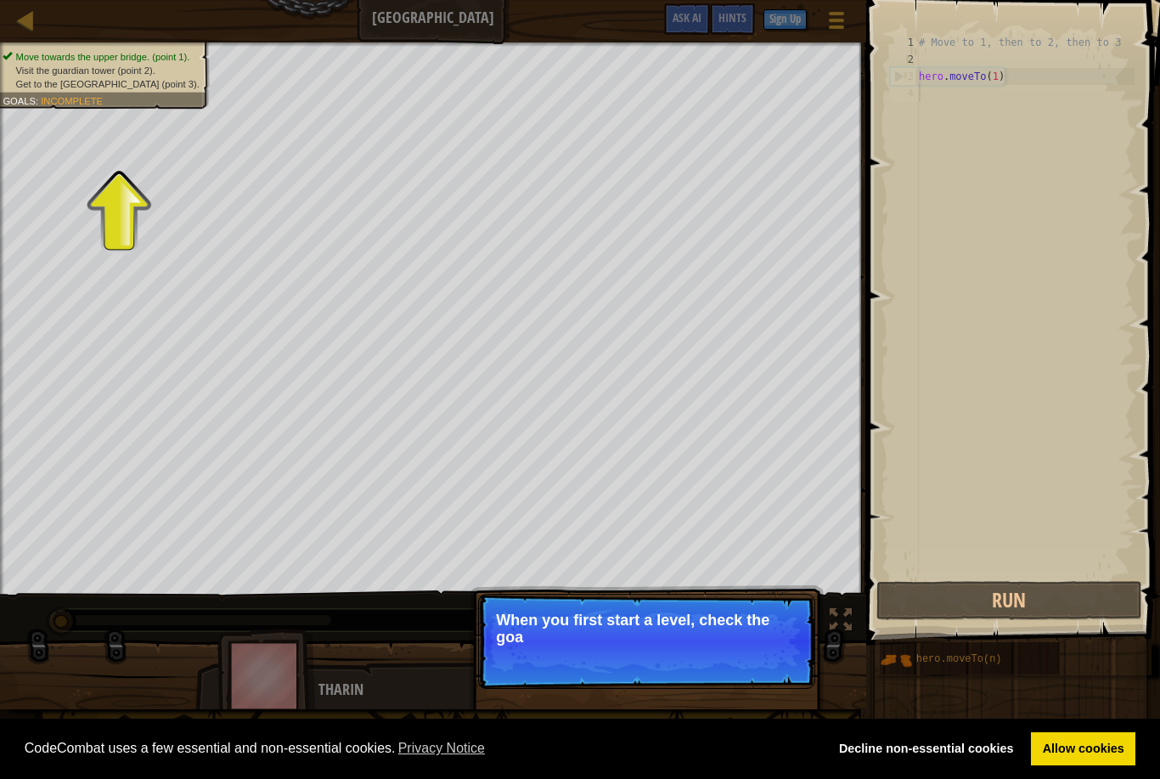
click at [853, 652] on div "Move towards the upper bridge. (point 1). Visit the [GEOGRAPHIC_DATA] (point 2)…" at bounding box center [580, 375] width 1160 height 667
click at [851, 657] on div "Move towards the upper bridge. (point 1). Visit the [GEOGRAPHIC_DATA] (point 2)…" at bounding box center [580, 375] width 1160 height 667
click at [866, 622] on span at bounding box center [1014, 298] width 307 height 695
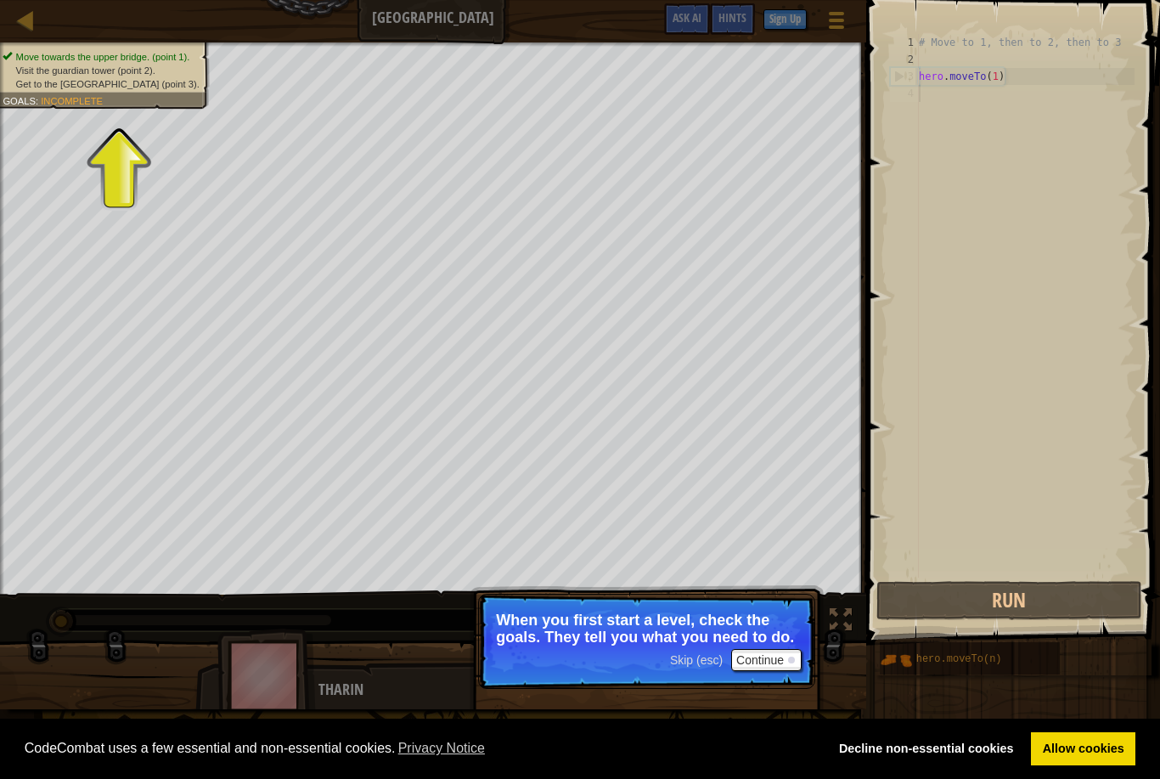
click at [865, 661] on div "1 2 3 4 # Move to 1, then to 2, then to 3 hero . moveTo ( 1 ) ההההההההההההההההה…" at bounding box center [1010, 355] width 299 height 695
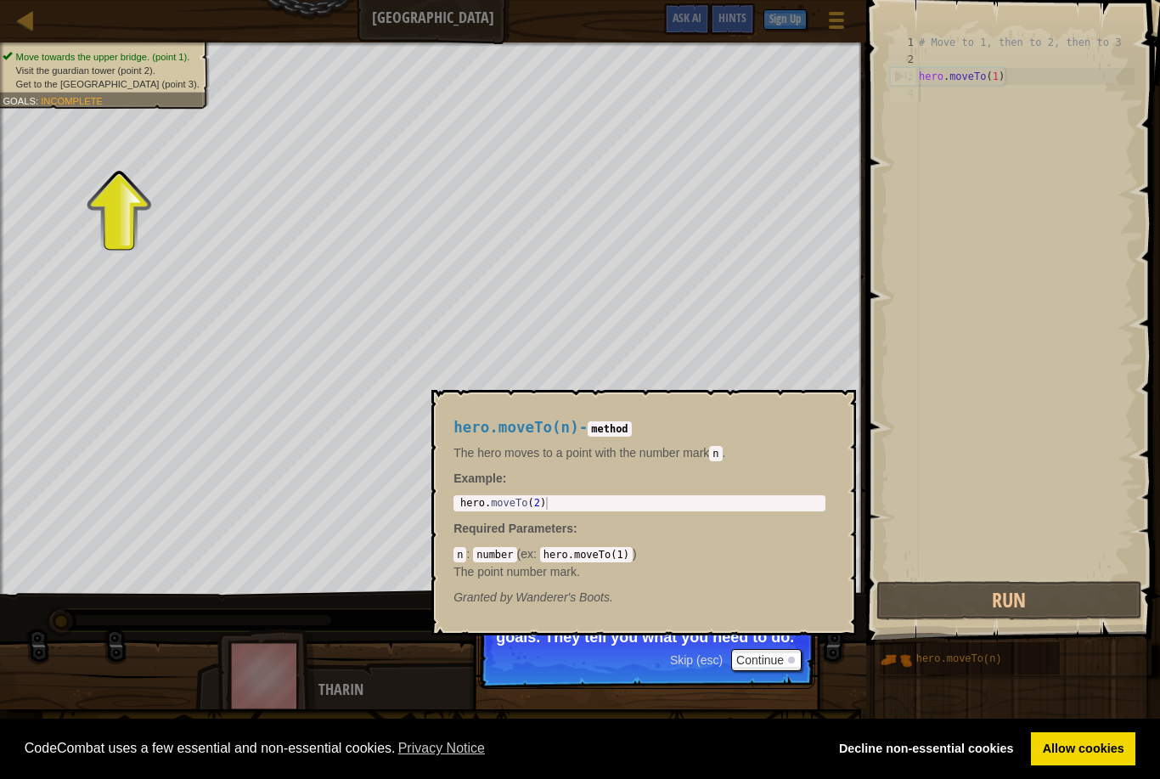
click at [887, 653] on img at bounding box center [896, 660] width 32 height 32
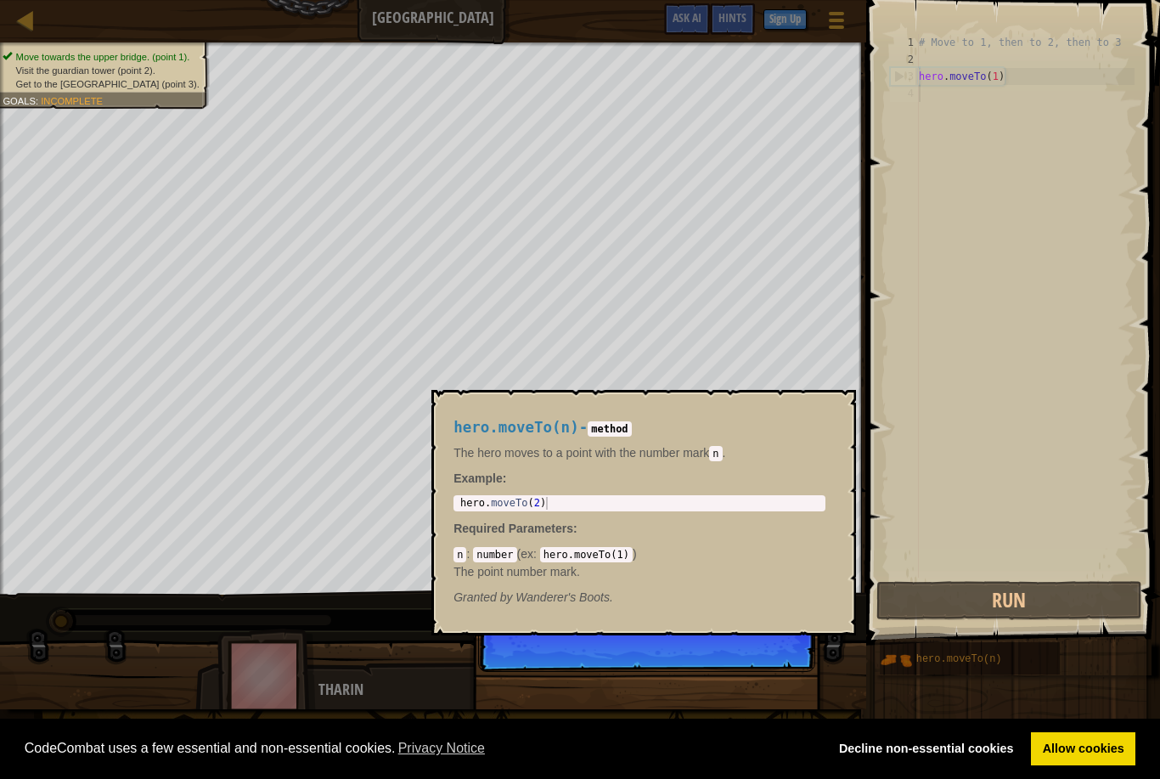
scroll to position [8, 0]
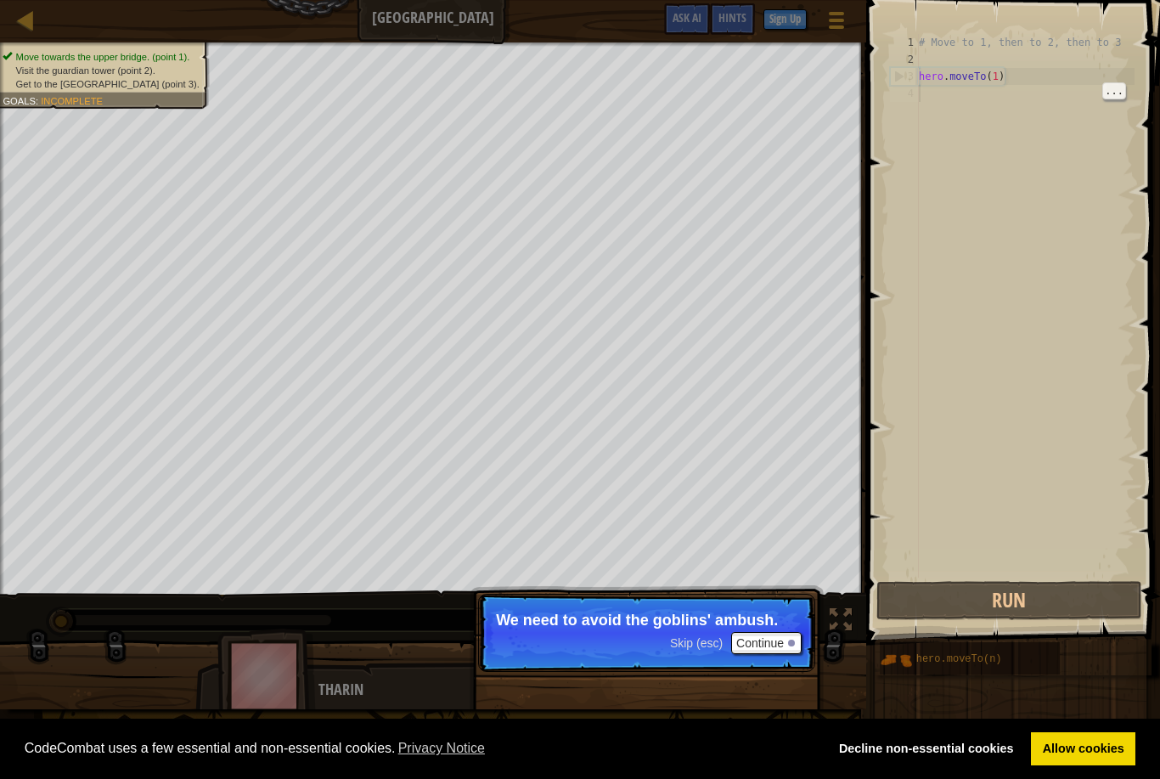
click at [812, 590] on div "Skip (esc) Continue We need to avoid the goblins' ambush." at bounding box center [647, 710] width 354 height 251
click at [1001, 164] on div "# Move to 1, then to 2, then to 3 hero . moveTo ( 1 )" at bounding box center [1025, 323] width 219 height 578
click at [1020, 121] on div "# Move to 1, then to 2, then to 3 hero . moveTo ( 1 )" at bounding box center [1025, 323] width 219 height 578
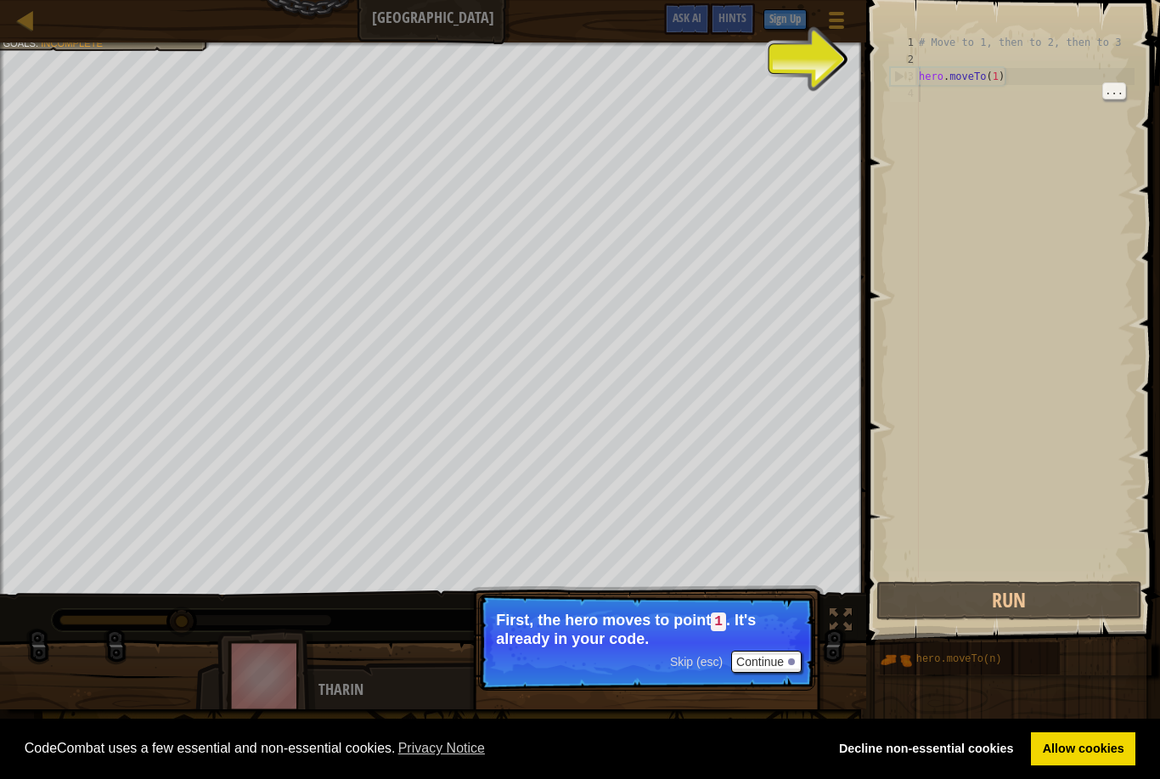
click at [1006, 143] on div "# Move to 1, then to 2, then to 3 hero . moveTo ( 1 )" at bounding box center [1025, 323] width 219 height 578
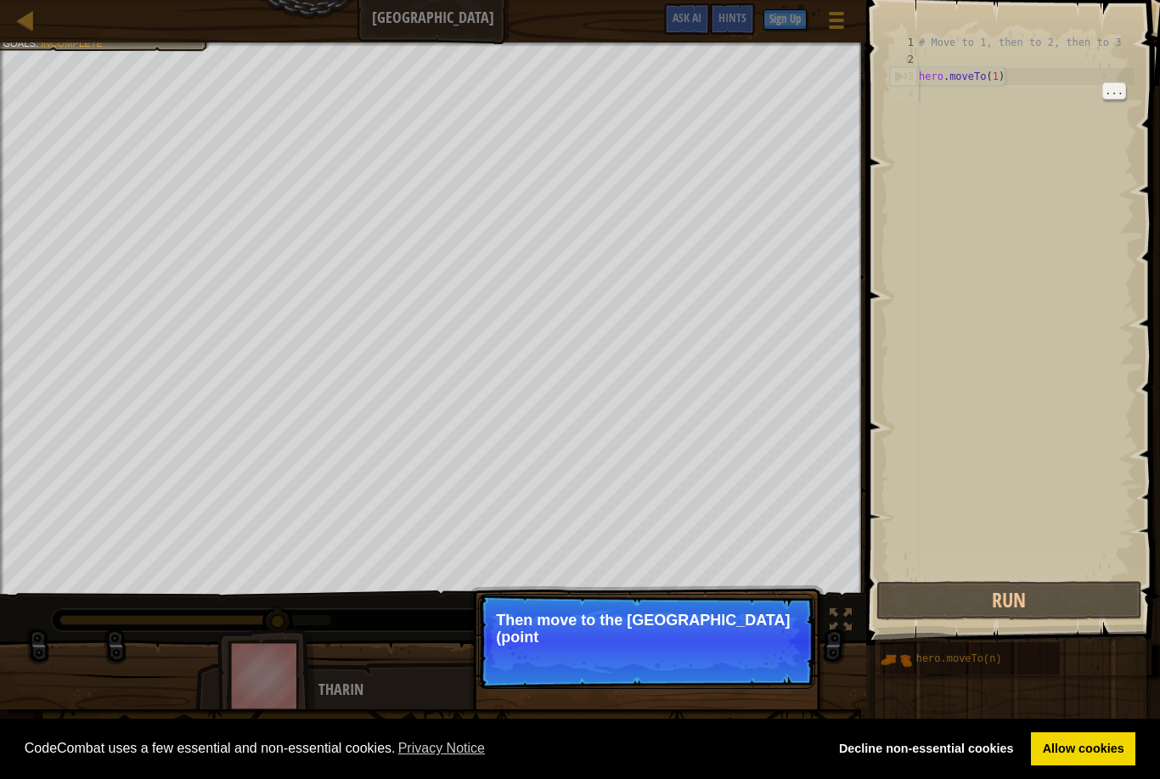
click at [1052, 159] on div "# Move to 1, then to 2, then to 3 hero . moveTo ( 1 )" at bounding box center [1025, 323] width 219 height 578
click at [773, 681] on p "Skip (esc) Continue Then move to the [GEOGRAPHIC_DATA] (point 2), and finall" at bounding box center [646, 641] width 337 height 95
click at [794, 673] on p "Skip (esc) Continue Then move to the [GEOGRAPHIC_DATA] (point 2), and finally t…" at bounding box center [646, 641] width 337 height 95
click at [800, 659] on button "Continue" at bounding box center [766, 660] width 70 height 22
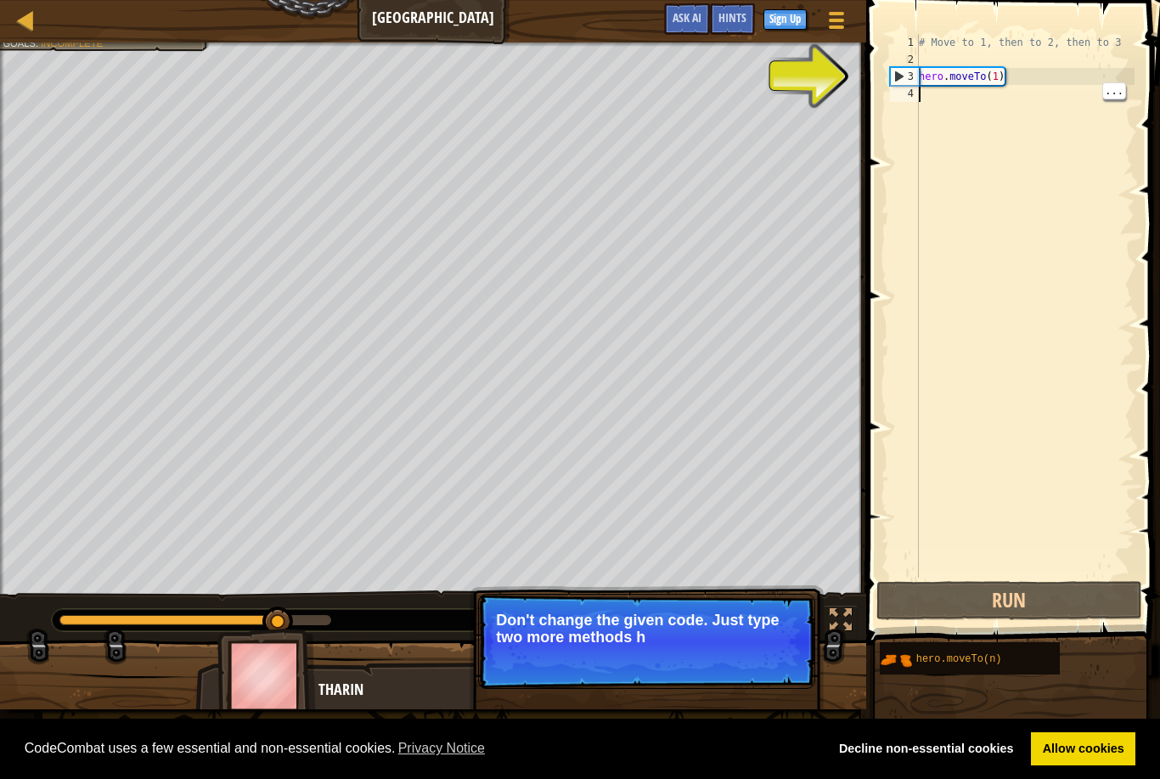
click at [803, 667] on p "Skip (esc) Continue Don't change the given code. Just type two more methods h" at bounding box center [646, 641] width 337 height 95
click at [763, 670] on button "Continue" at bounding box center [766, 660] width 70 height 22
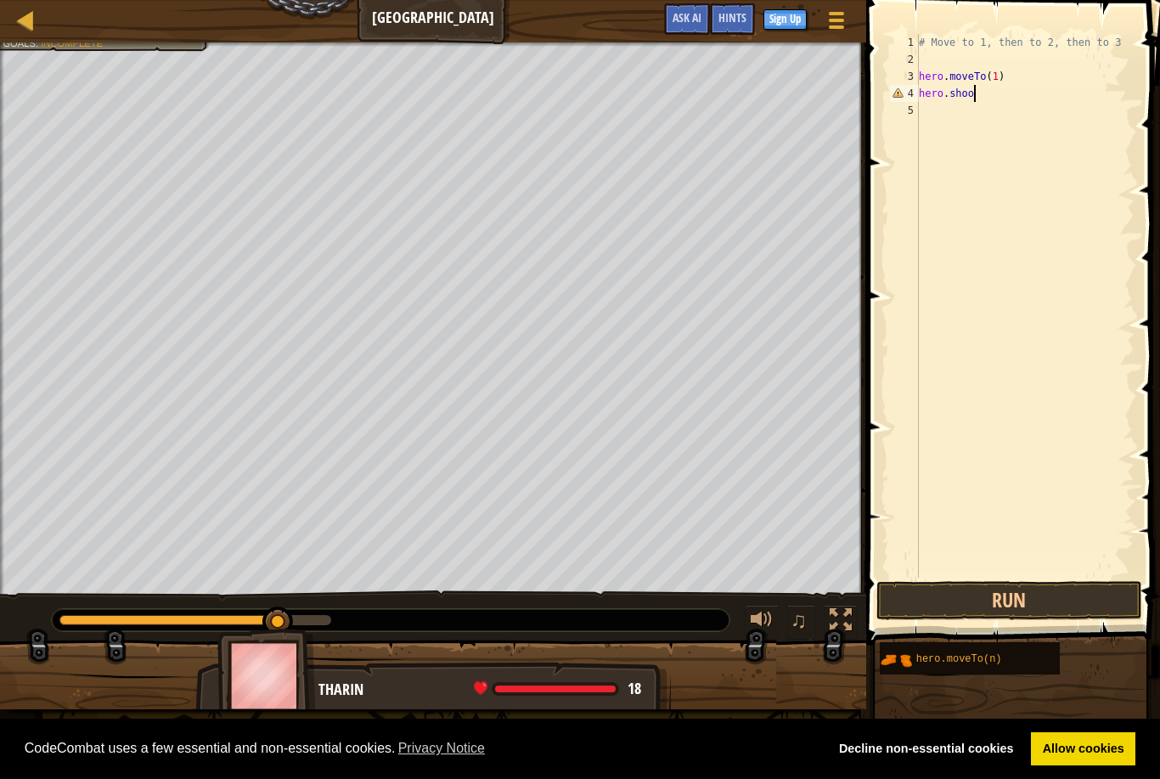
scroll to position [8, 4]
type textarea "hero.shootgoblin"
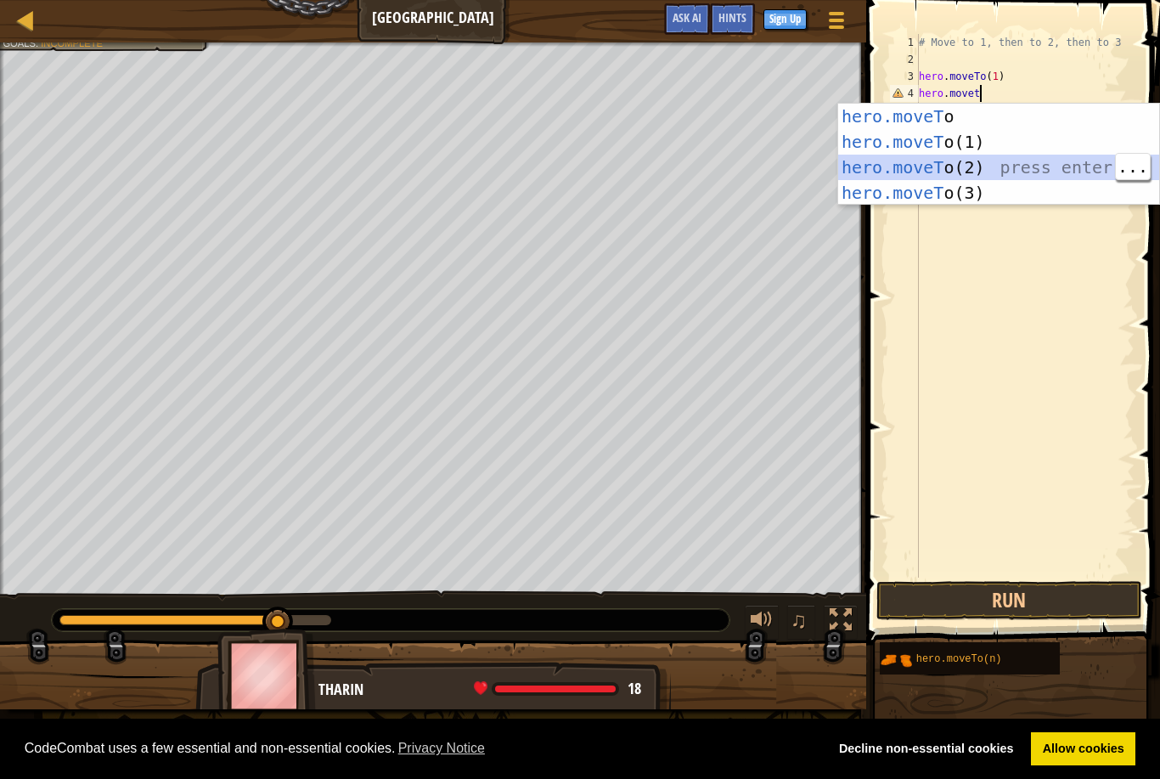
type textarea "hero.moveTo(2)"
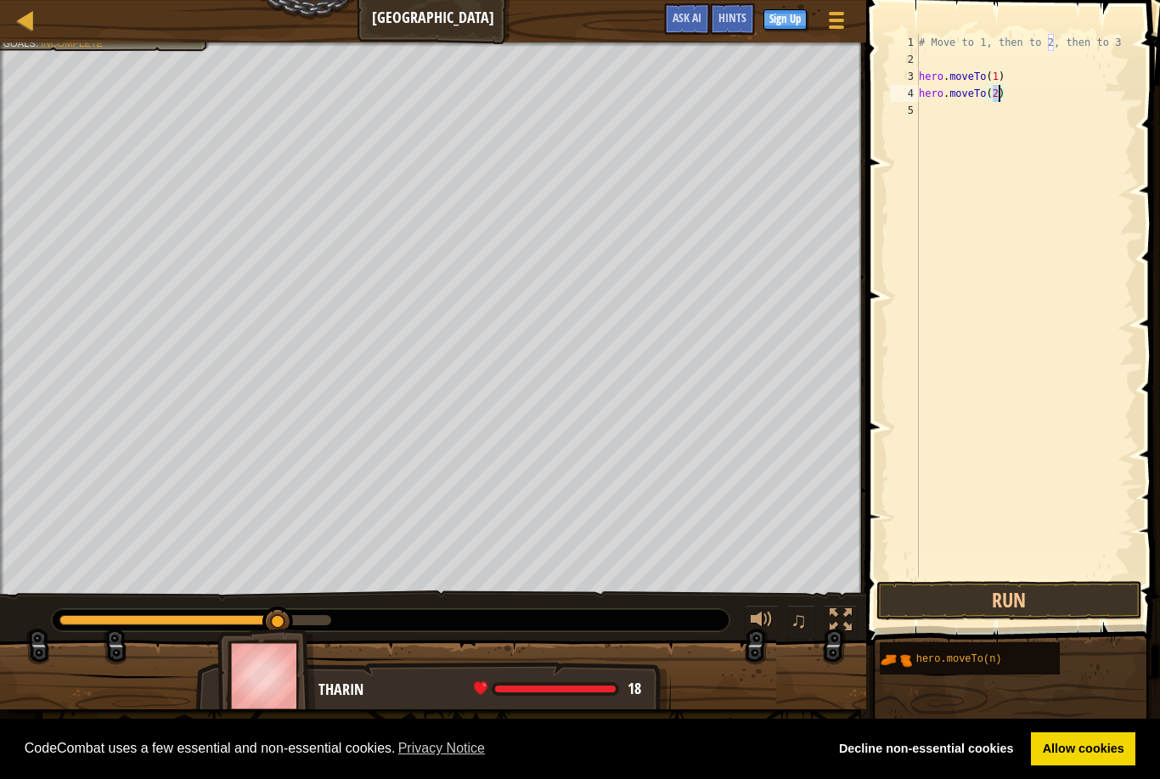
scroll to position [8, 0]
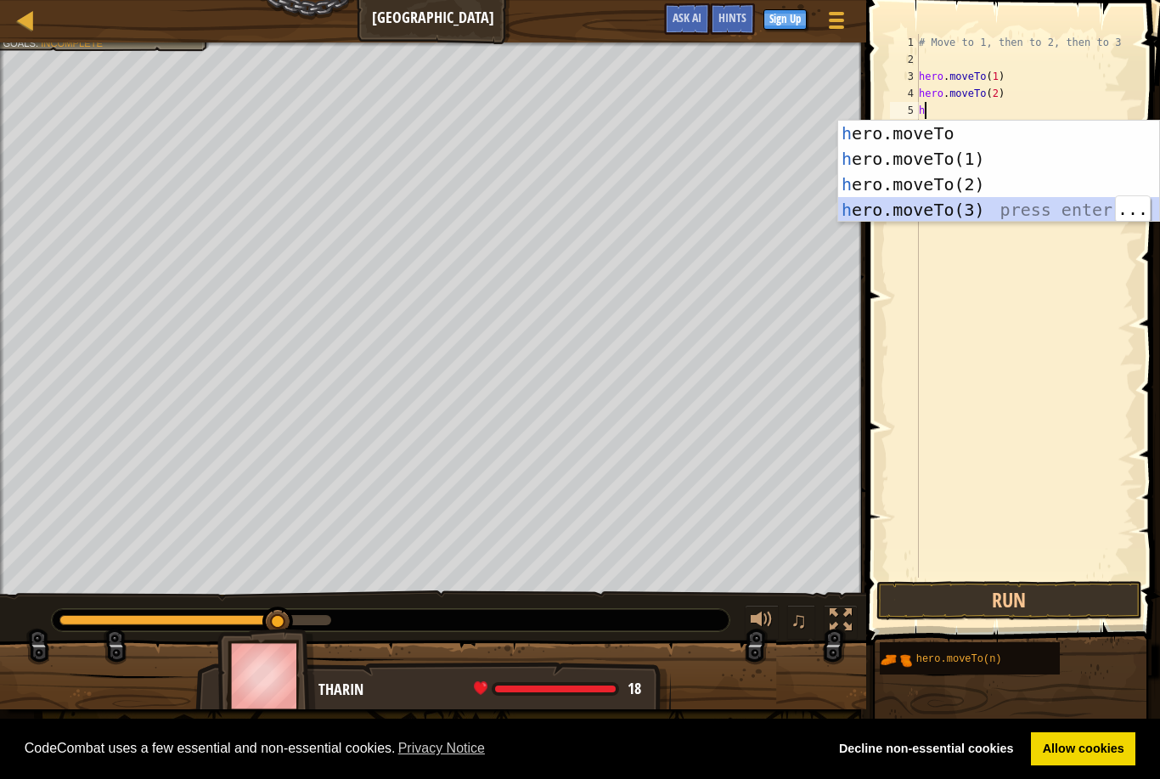
type textarea "hero.moveTo(3)"
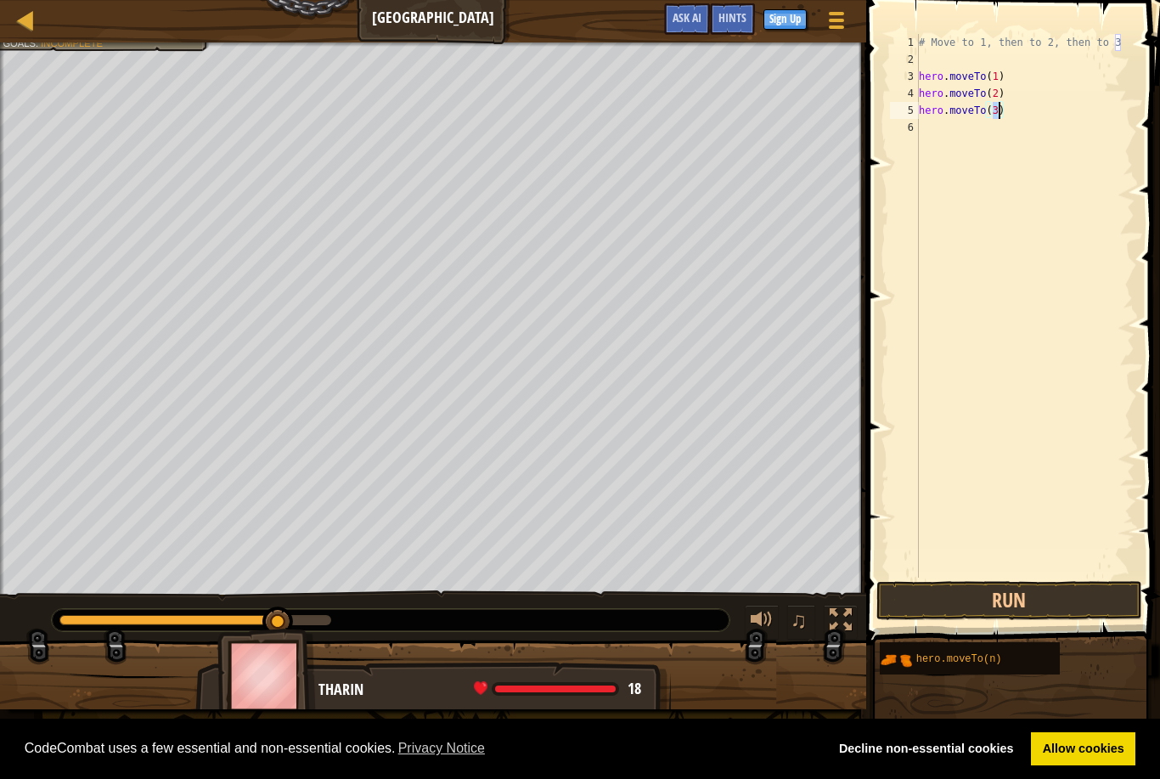
click at [1074, 583] on button "Run" at bounding box center [1008, 600] width 265 height 39
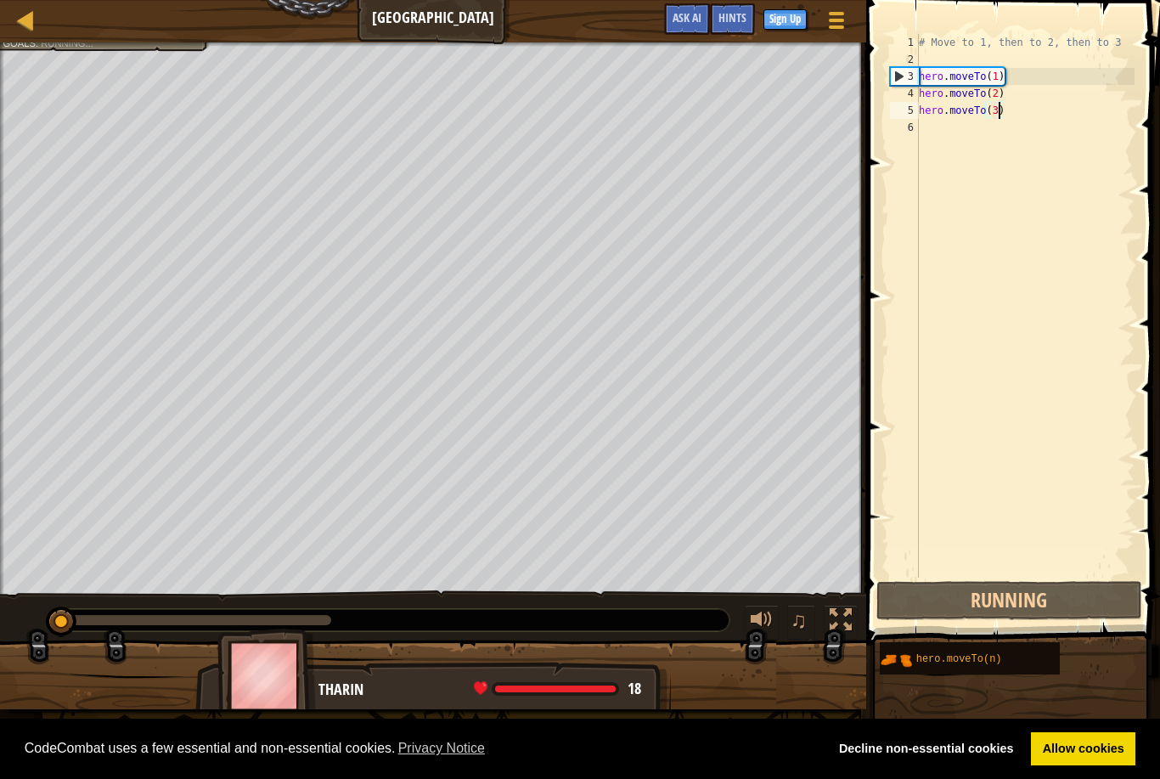
click at [0, 0] on span "Done" at bounding box center [0, 0] width 0 height 0
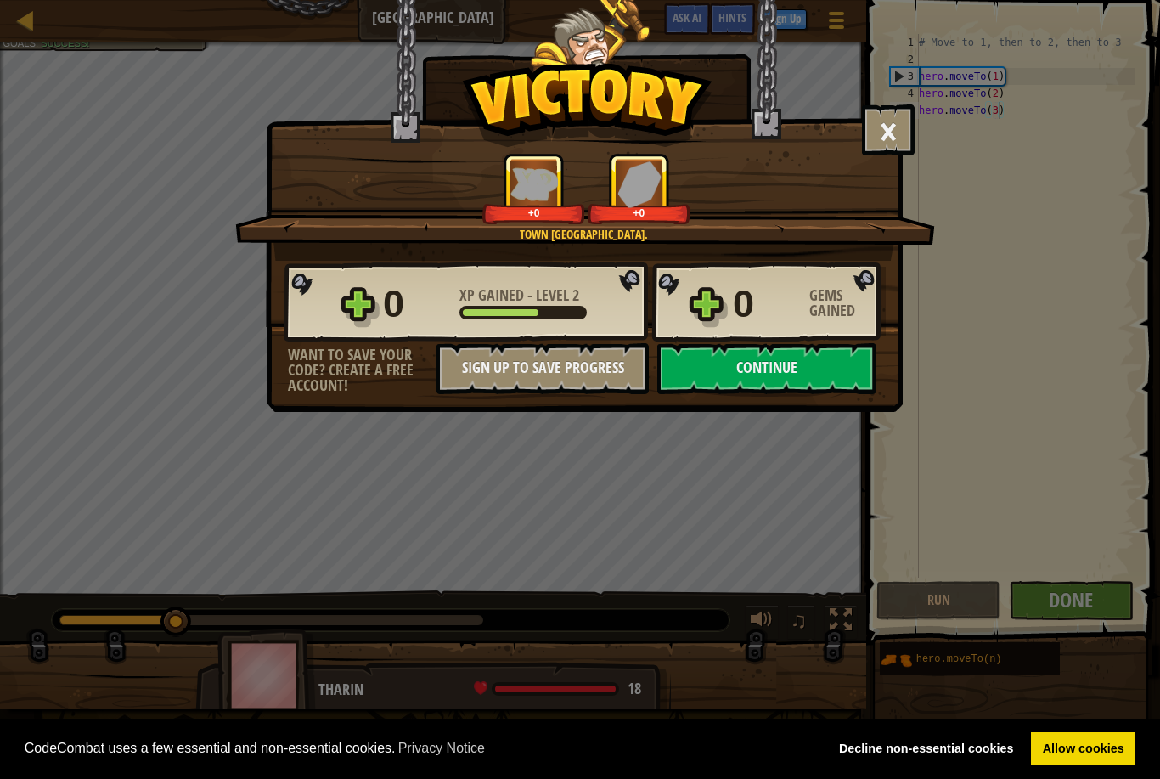
click at [837, 329] on div "0 Gems Gained" at bounding box center [809, 304] width 153 height 54
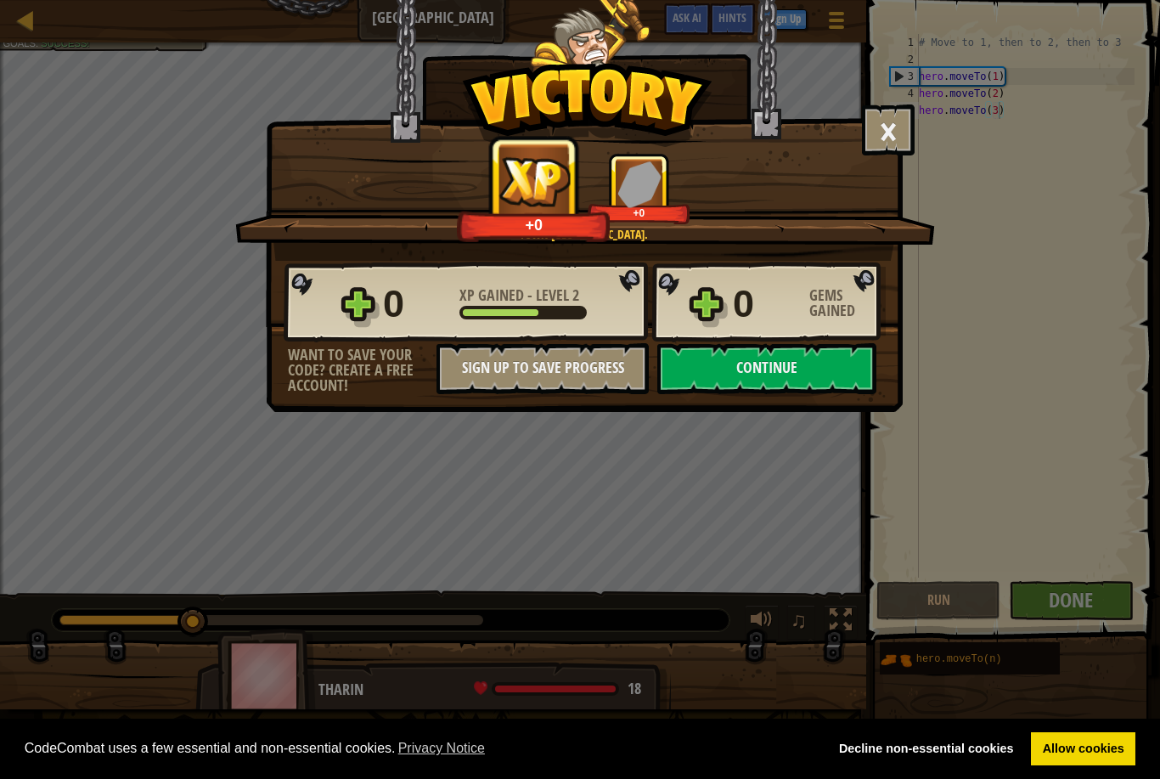
click at [783, 353] on button "Continue" at bounding box center [766, 368] width 219 height 51
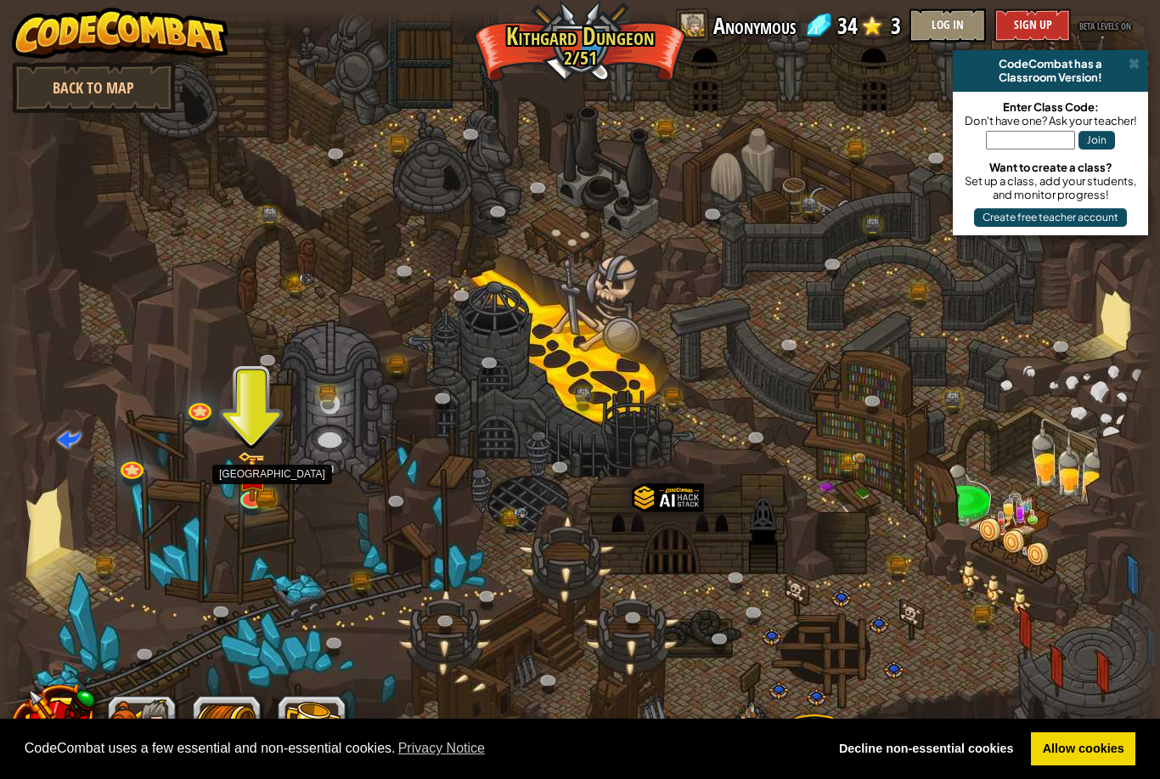
click at [238, 490] on img at bounding box center [251, 476] width 31 height 51
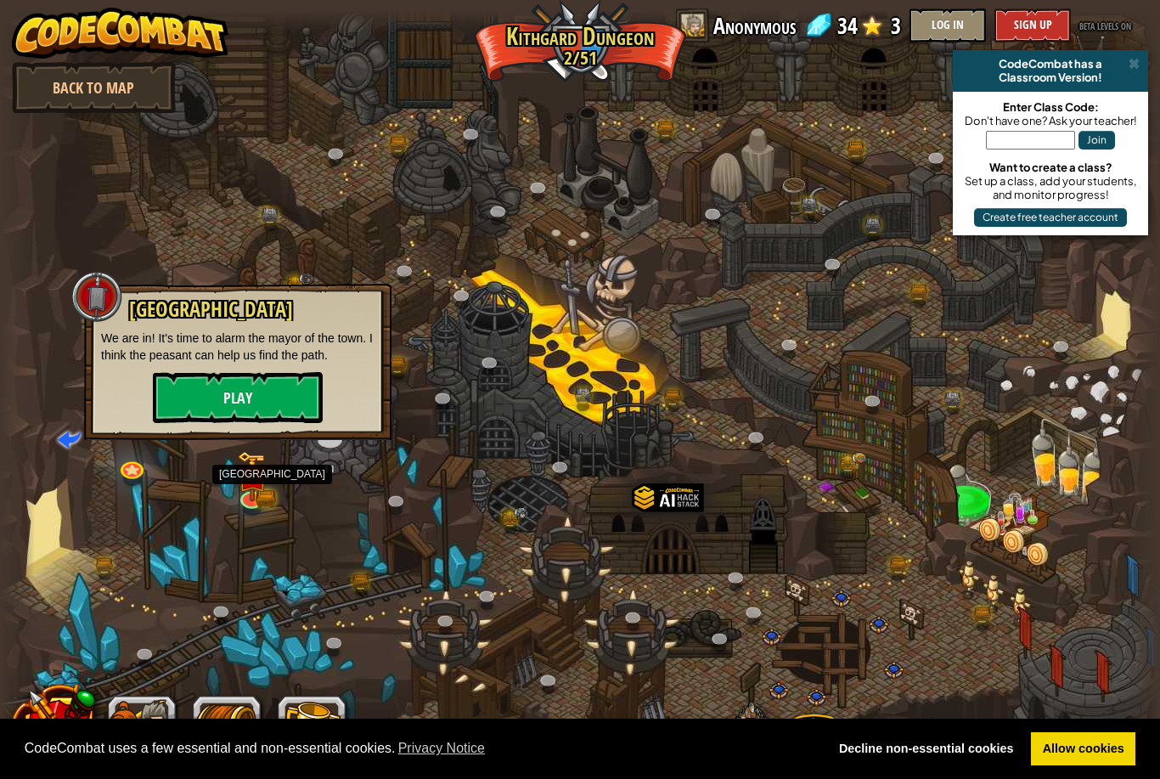
click at [285, 401] on button "Play" at bounding box center [238, 397] width 170 height 51
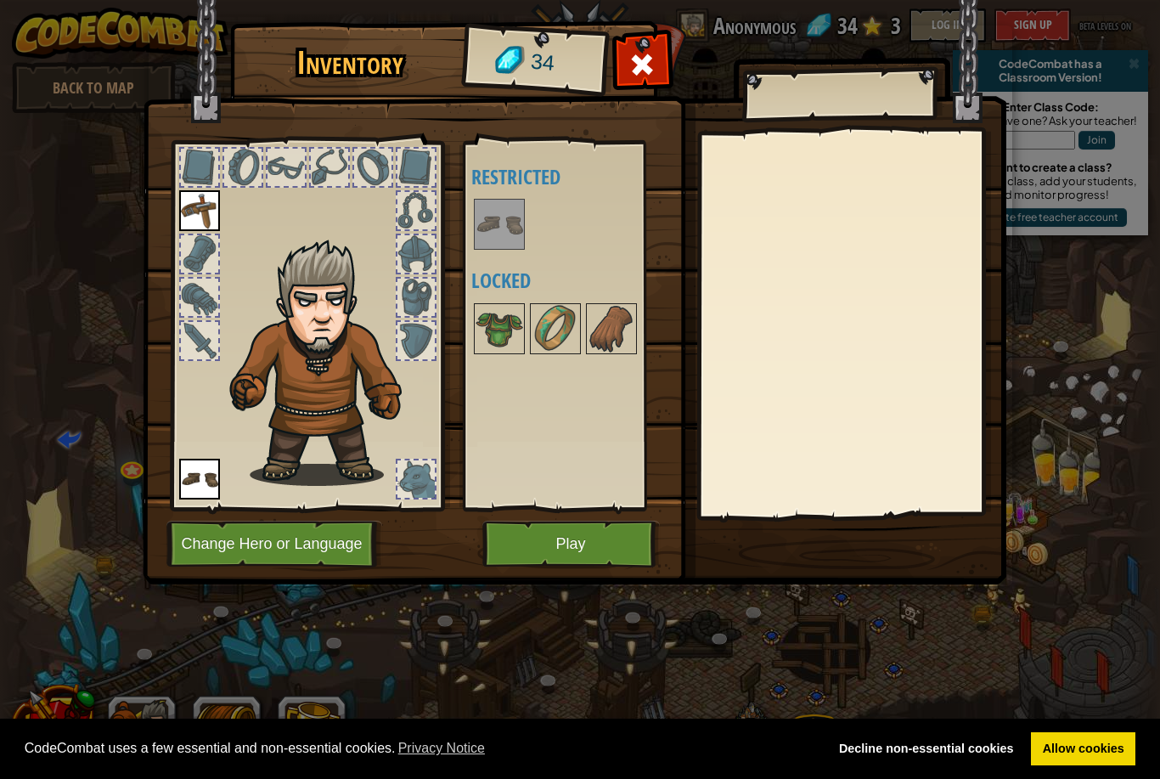
click at [572, 538] on button "Play" at bounding box center [570, 544] width 177 height 47
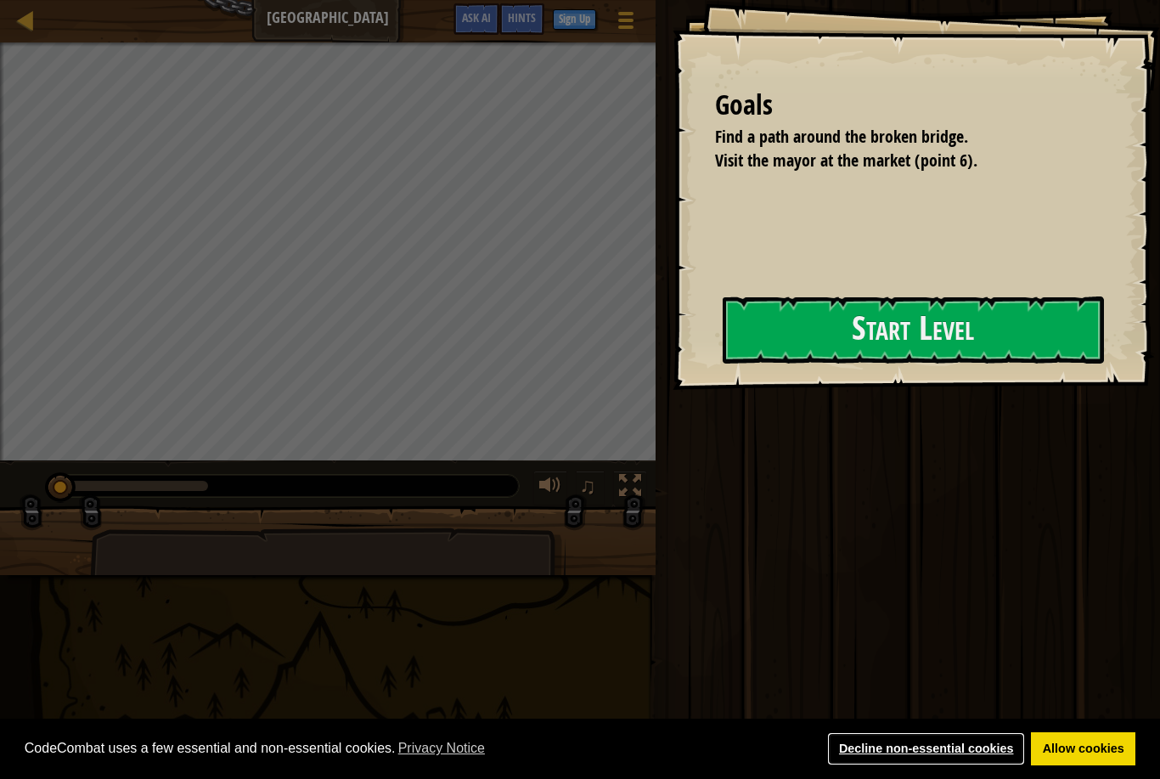
click at [984, 735] on link "Decline non-essential cookies" at bounding box center [926, 749] width 198 height 34
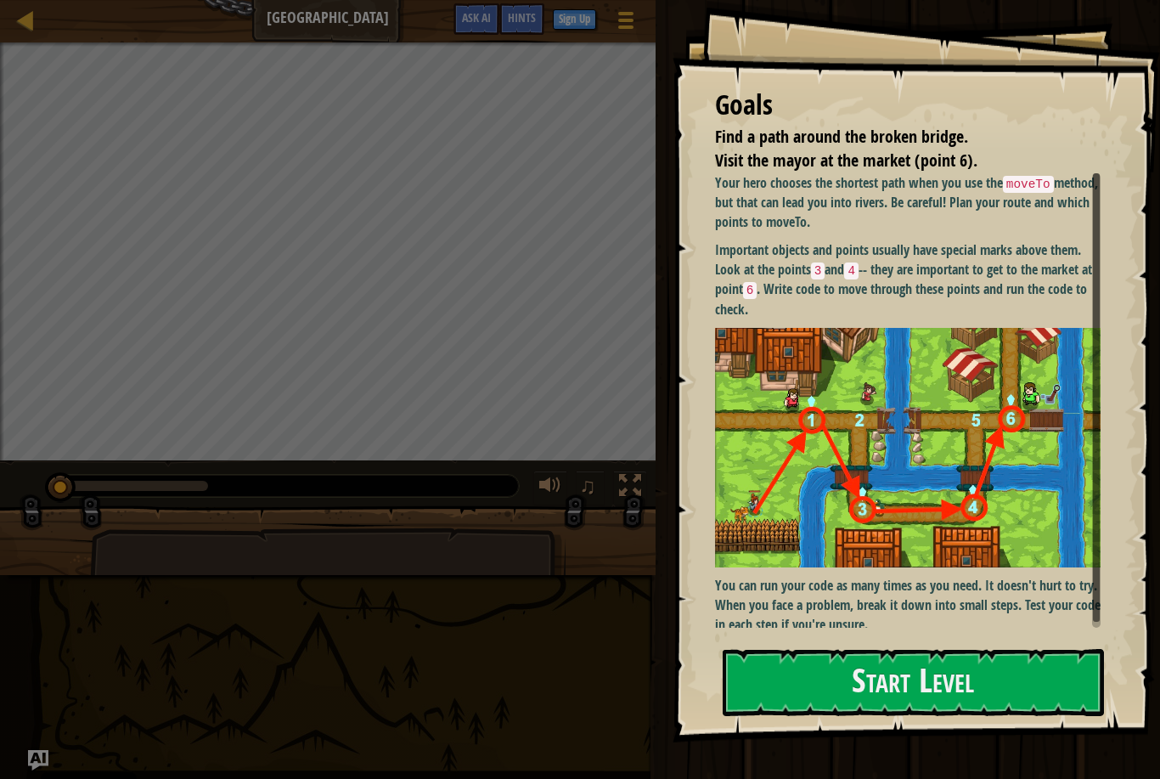
click at [1019, 531] on img at bounding box center [908, 447] width 386 height 239
click at [996, 676] on button "Start Level" at bounding box center [913, 682] width 381 height 67
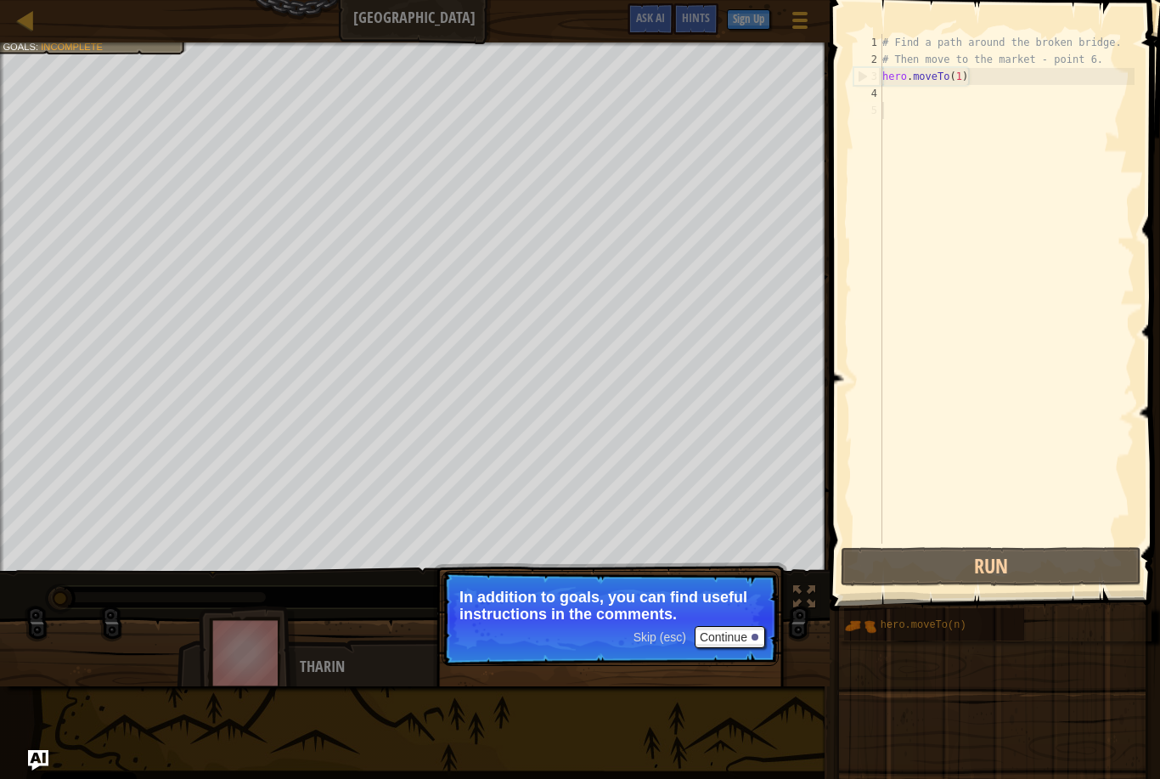
click at [721, 668] on div "Skip (esc) Continue In addition to goals, you can find useful instructions in t…" at bounding box center [610, 696] width 354 height 251
click at [720, 645] on button "Continue" at bounding box center [730, 637] width 70 height 22
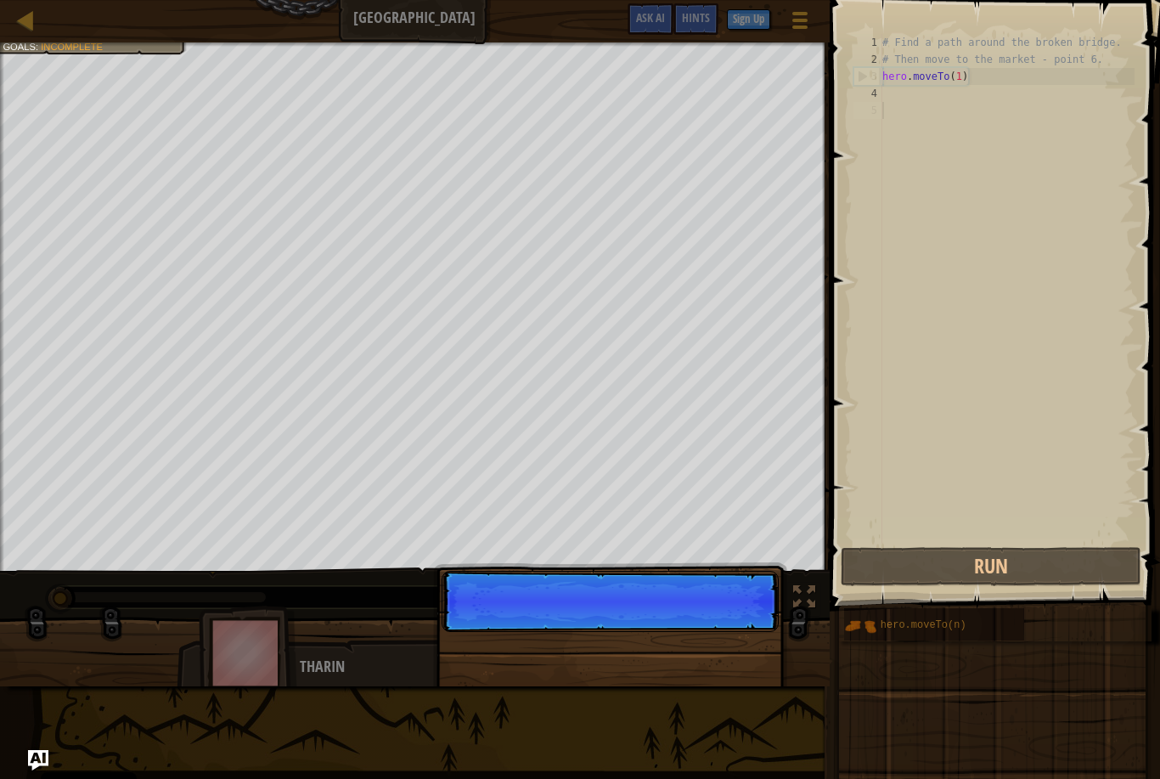
scroll to position [8, 0]
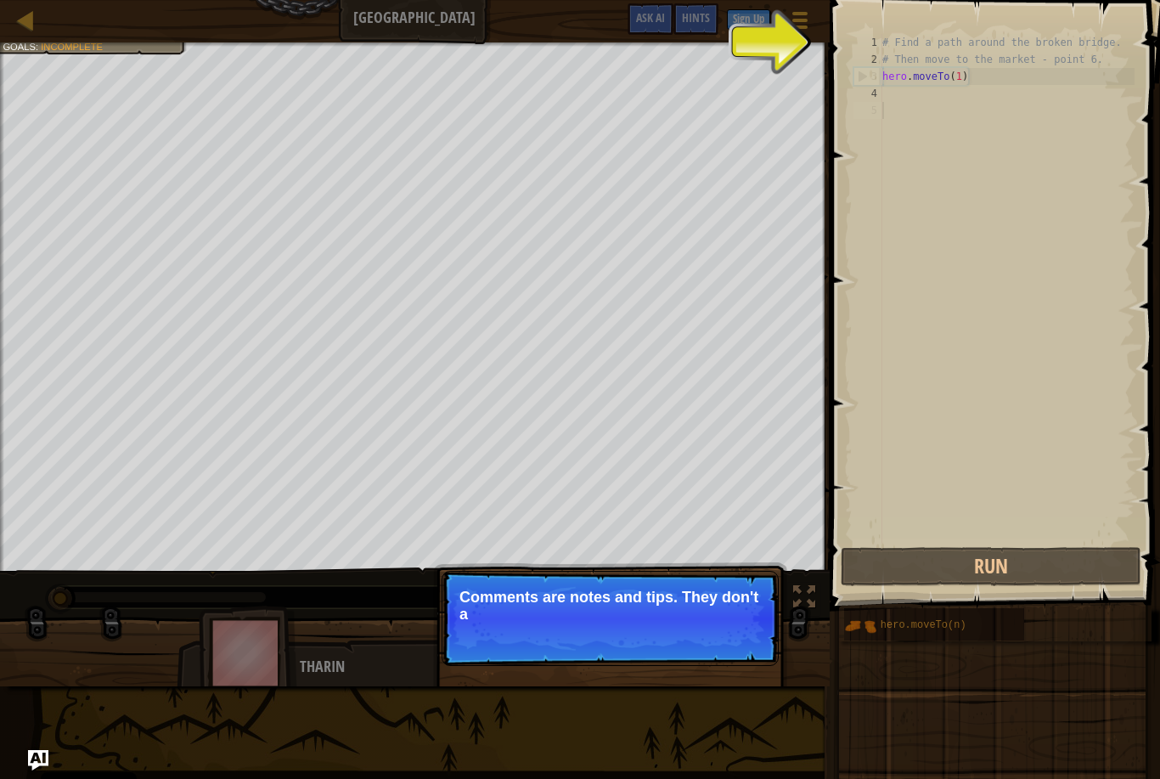
click at [724, 629] on p "Skip (esc) Continue Comments are notes and tips. They don't a" at bounding box center [610, 618] width 337 height 95
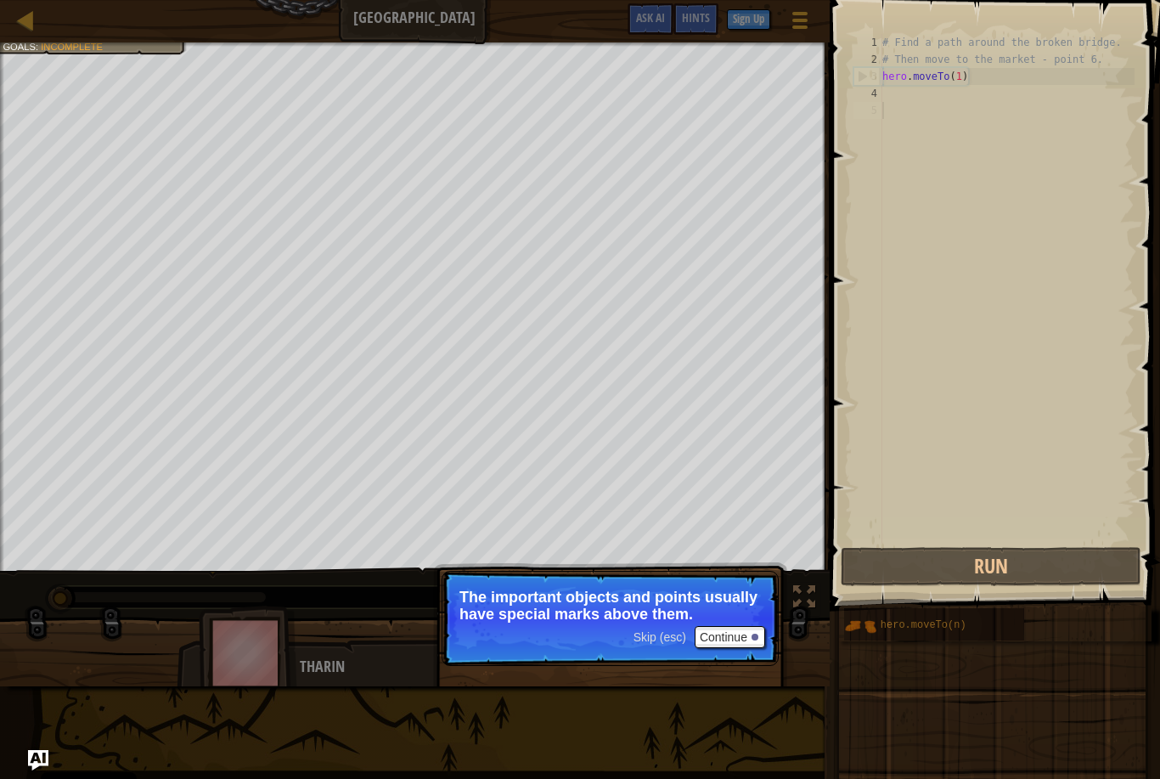
click at [743, 638] on button "Continue" at bounding box center [730, 637] width 70 height 22
